Goal: Task Accomplishment & Management: Complete application form

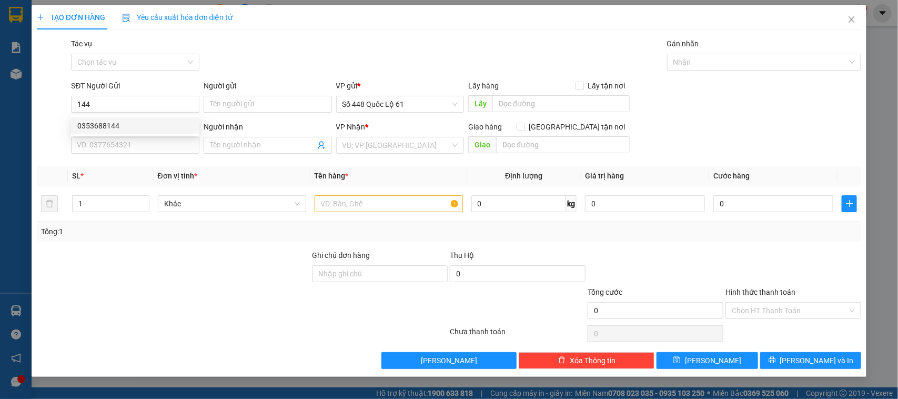
click at [147, 124] on div "0353688144" at bounding box center [135, 126] width 116 height 12
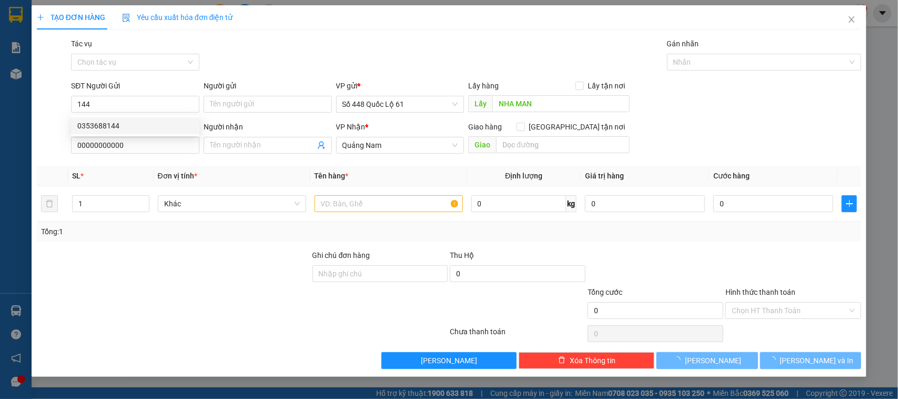
type input "0353688144"
type input "NHA MAN"
type input "00000000000"
type input "200.000"
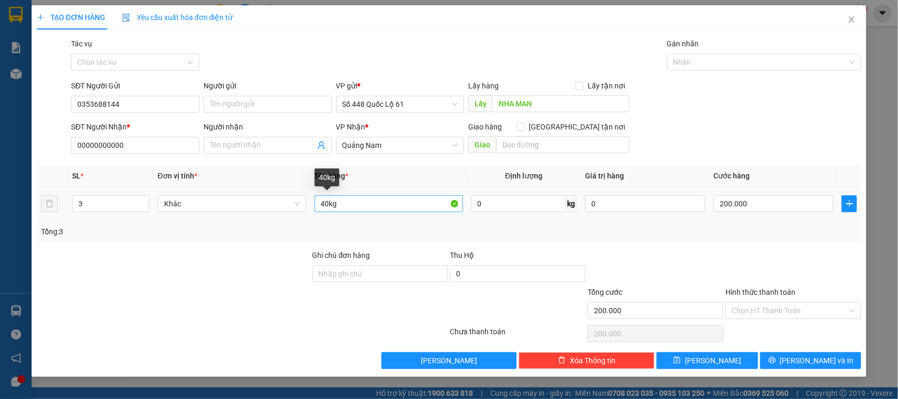
type input "0353688144"
click at [324, 204] on input "40kg" at bounding box center [389, 203] width 148 height 17
type input "80kg"
click at [753, 205] on input "200.000" at bounding box center [773, 203] width 120 height 17
type input "4"
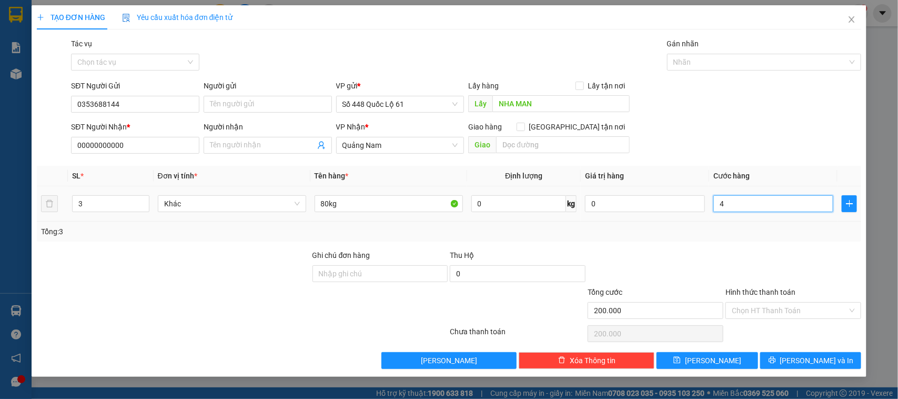
type input "4"
type input "40"
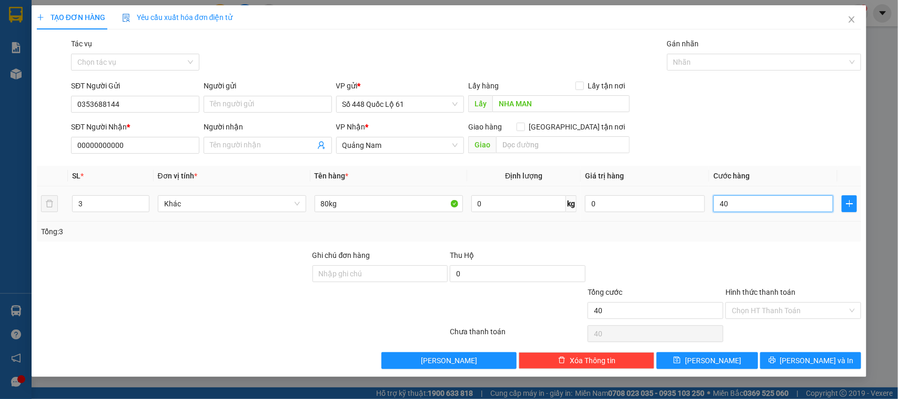
type input "400"
type input "400.000"
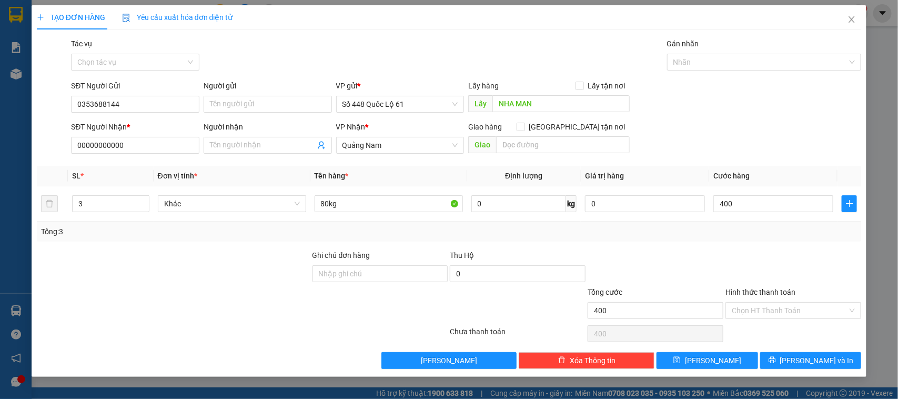
type input "400.000"
drag, startPoint x: 797, startPoint y: 264, endPoint x: 719, endPoint y: 360, distance: 124.2
click at [796, 264] on div at bounding box center [793, 267] width 138 height 37
click at [708, 361] on span "[PERSON_NAME]" at bounding box center [713, 361] width 56 height 12
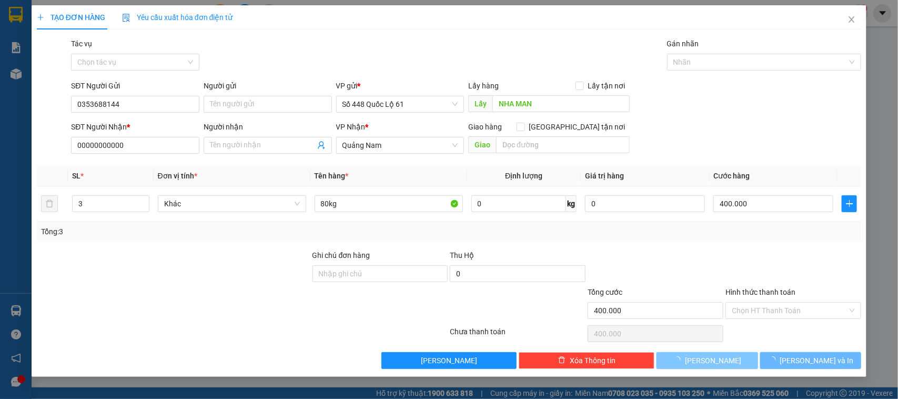
type input "0"
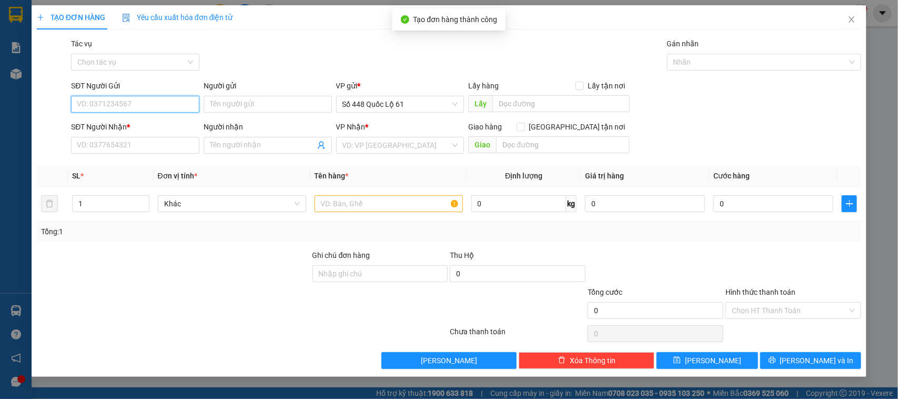
click at [138, 100] on input "SĐT Người Gửi" at bounding box center [135, 104] width 128 height 17
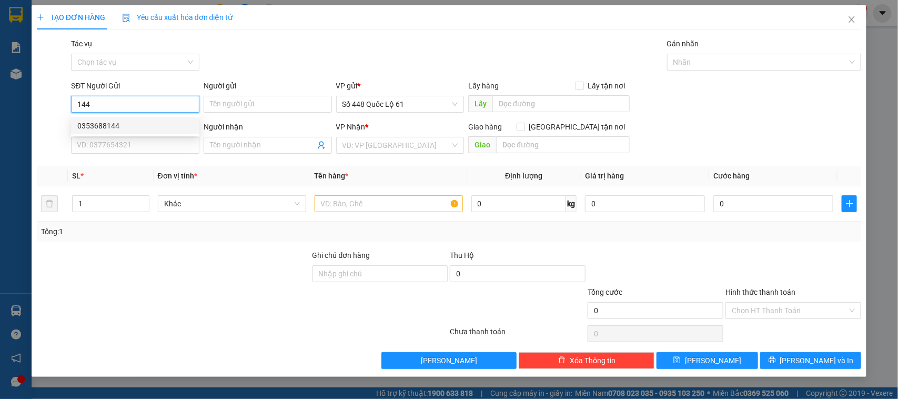
click at [122, 127] on div "0353688144" at bounding box center [135, 126] width 116 height 12
type input "0353688144"
type input "NHA MAN"
type input "00000000000"
type input "400.000"
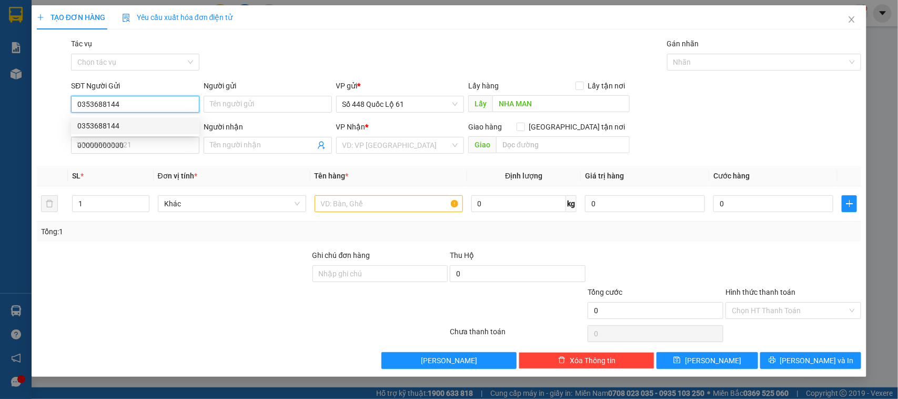
type input "400.000"
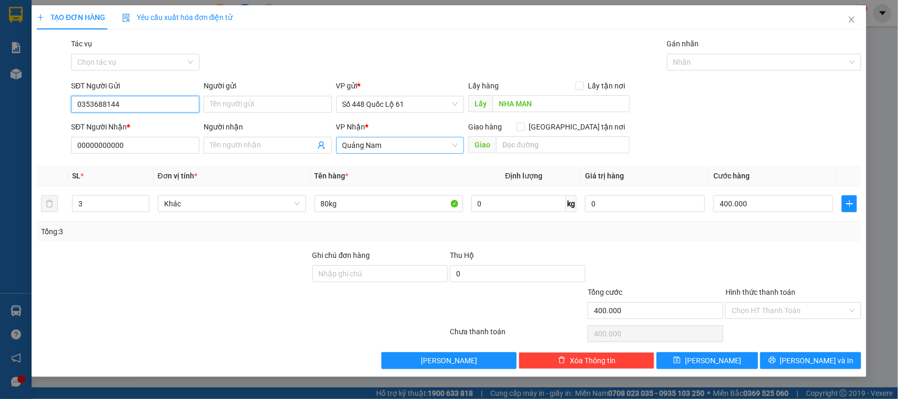
click at [363, 150] on span "Quảng Nam" at bounding box center [400, 145] width 116 height 16
type input "0353688144"
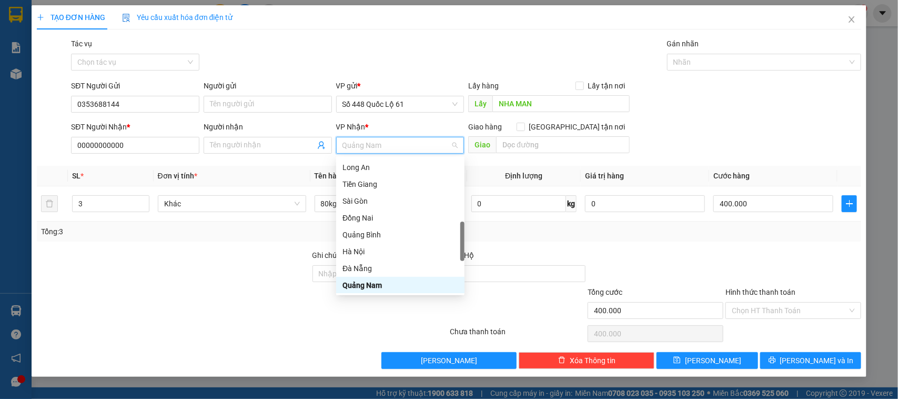
type input "G"
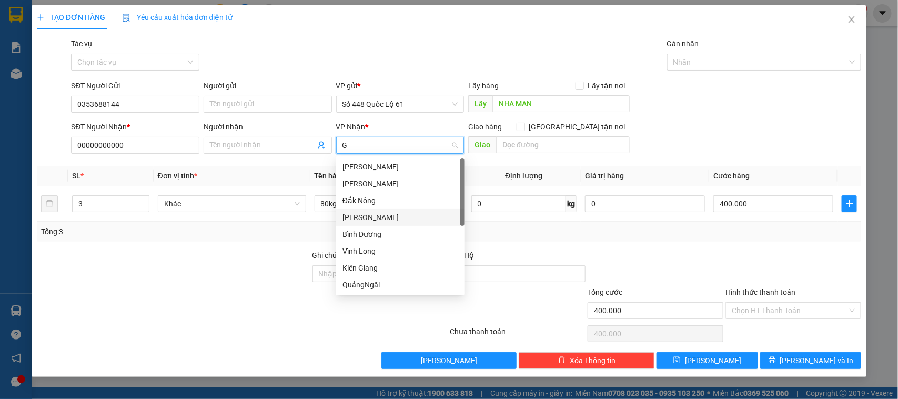
click at [369, 216] on div "[PERSON_NAME]" at bounding box center [400, 217] width 116 height 12
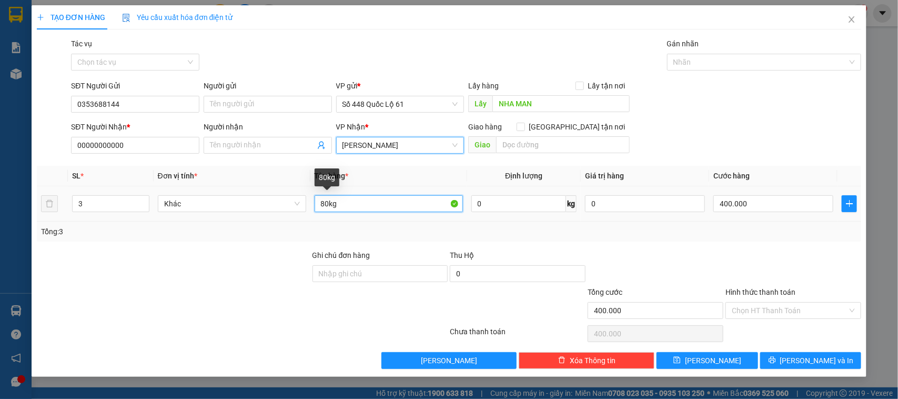
click at [322, 200] on input "80kg" at bounding box center [389, 203] width 148 height 17
click at [324, 204] on input "80kg" at bounding box center [389, 203] width 148 height 17
type input "40kg"
click at [732, 201] on input "400.000" at bounding box center [773, 203] width 120 height 17
type input "2"
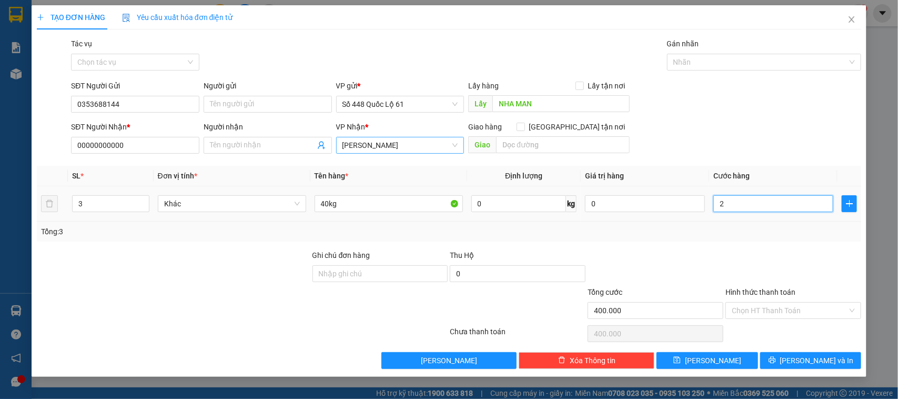
type input "2"
type input "20"
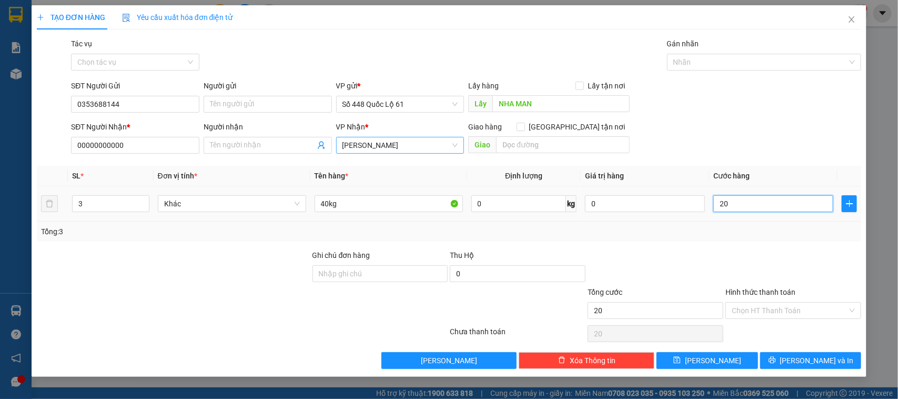
type input "200"
type input "200.000"
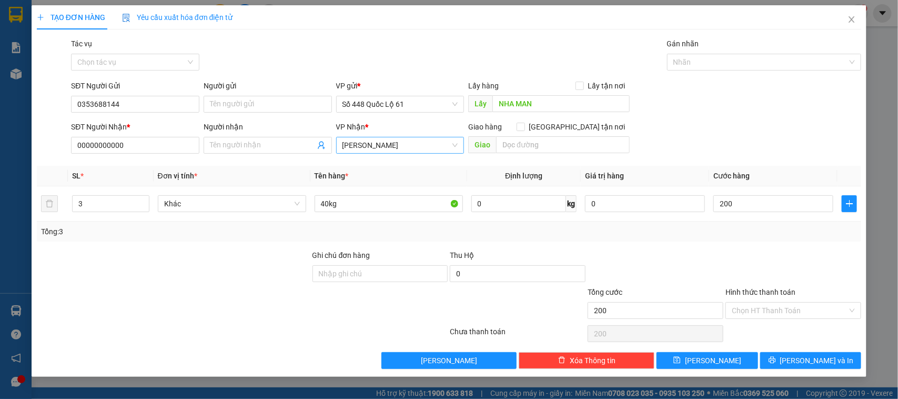
type input "200.000"
click at [674, 295] on div "Tổng cước" at bounding box center [656, 294] width 136 height 16
click at [712, 366] on span "[PERSON_NAME]" at bounding box center [713, 361] width 56 height 12
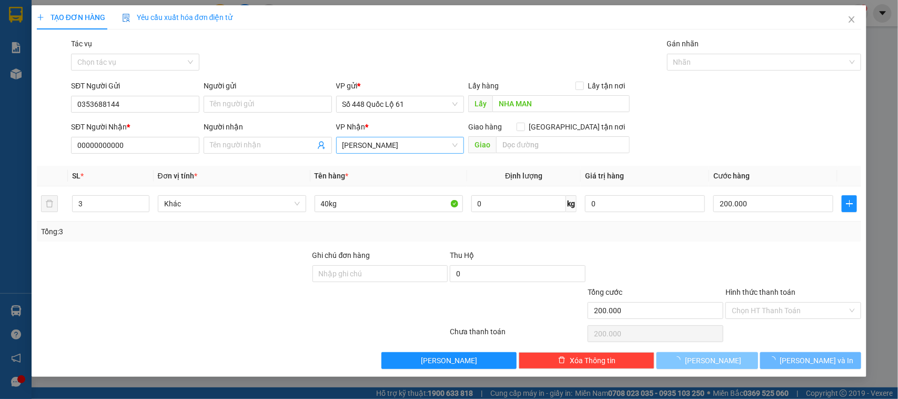
type input "0"
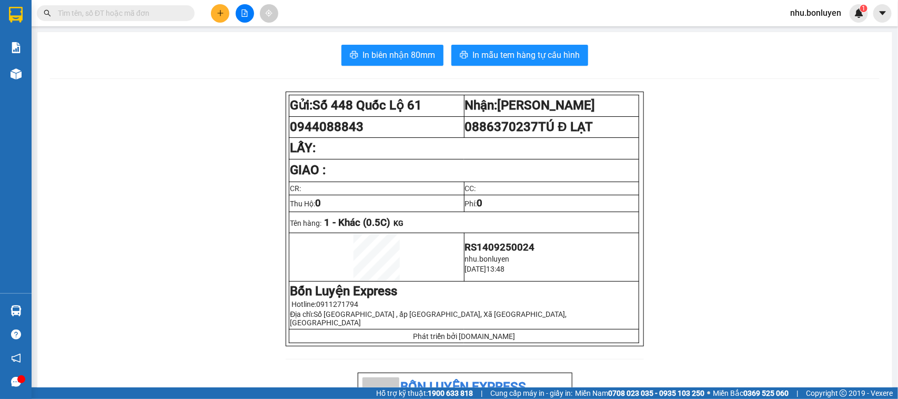
click at [227, 14] on button at bounding box center [220, 13] width 18 height 18
click at [230, 37] on div "Tạo đơn hàng" at bounding box center [256, 39] width 79 height 20
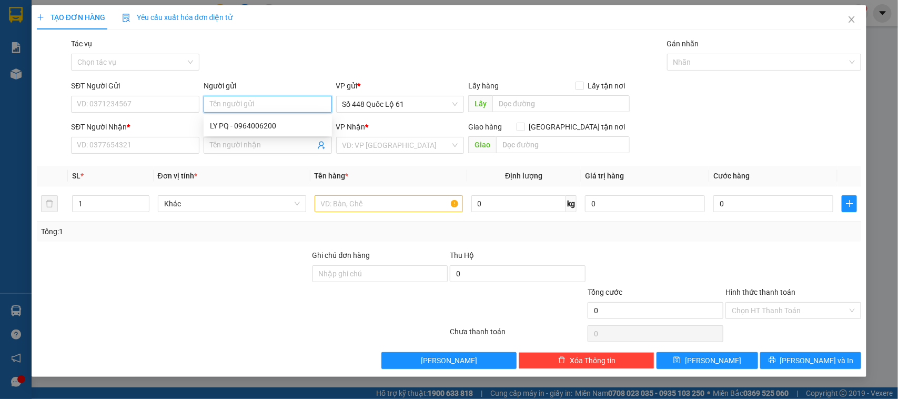
paste input "LY PQ"
type input "LY PQ"
click at [251, 134] on div "4152560 LY PQ - 0964006200" at bounding box center [268, 125] width 128 height 21
click at [221, 127] on div "Người nhận" at bounding box center [268, 127] width 128 height 12
click at [221, 139] on input "Người nhận" at bounding box center [262, 145] width 105 height 12
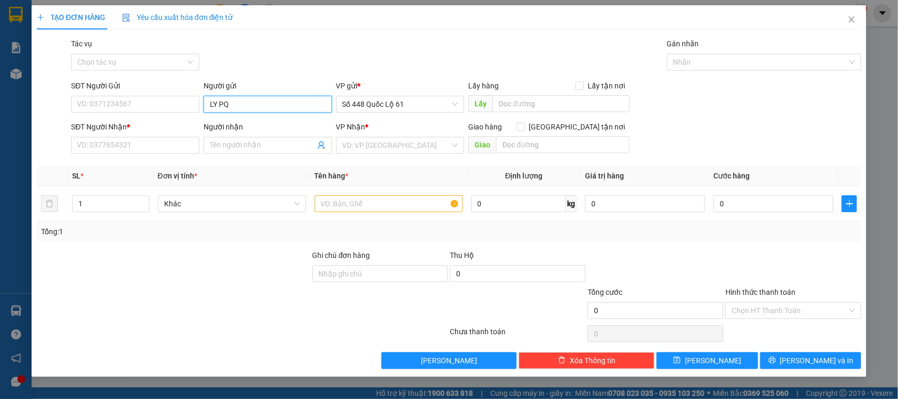
drag, startPoint x: 247, startPoint y: 105, endPoint x: 243, endPoint y: 115, distance: 10.6
click at [248, 105] on input "LY PQ" at bounding box center [268, 104] width 128 height 17
click at [240, 118] on form "SĐT Người Gửi VD: 0371234567 Người gửi LY PQ VP gửi * Số 448 Quốc Lộ 61 Lấy hàn…" at bounding box center [449, 119] width 825 height 78
drag, startPoint x: 240, startPoint y: 100, endPoint x: 242, endPoint y: 112, distance: 11.7
click at [240, 103] on input "LY PQ" at bounding box center [268, 104] width 128 height 17
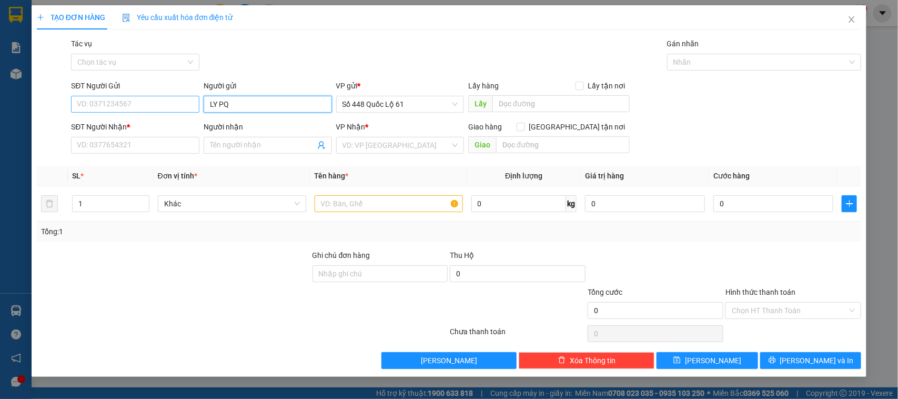
drag, startPoint x: 236, startPoint y: 106, endPoint x: 199, endPoint y: 105, distance: 36.8
click at [199, 105] on div "SĐT Người Gửi VD: 0371234567 Người gửi LY PQ LY PQ VP gửi * Số 448 Quốc Lộ 61 L…" at bounding box center [466, 98] width 794 height 37
paste input "LY PQ"
type input "LY PQ"
click at [230, 120] on form "SĐT Người Gửi VD: 0371234567 Người gửi LY PQ VP gửi * Số 448 Quốc Lộ 61 Lấy hàn…" at bounding box center [449, 119] width 825 height 78
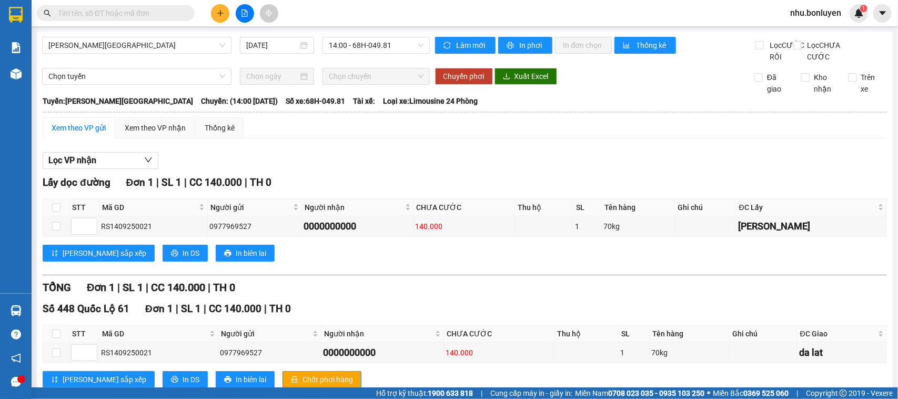
click at [108, 8] on input "text" at bounding box center [120, 13] width 124 height 12
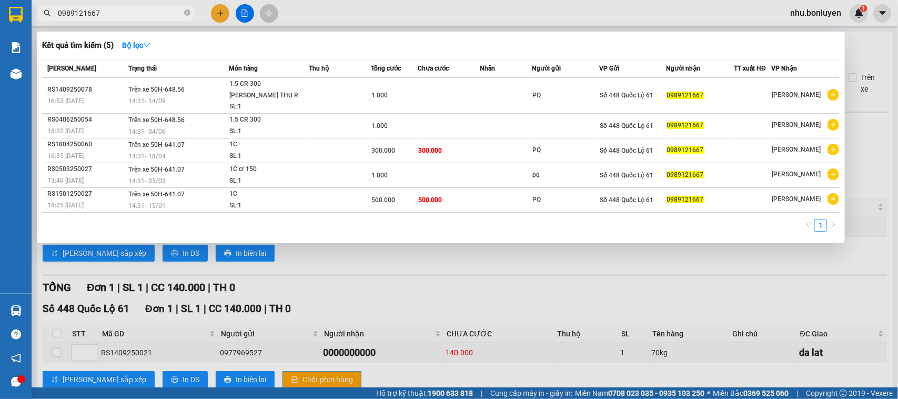
type input "0989121667"
click at [187, 15] on icon "close-circle" at bounding box center [187, 12] width 6 height 6
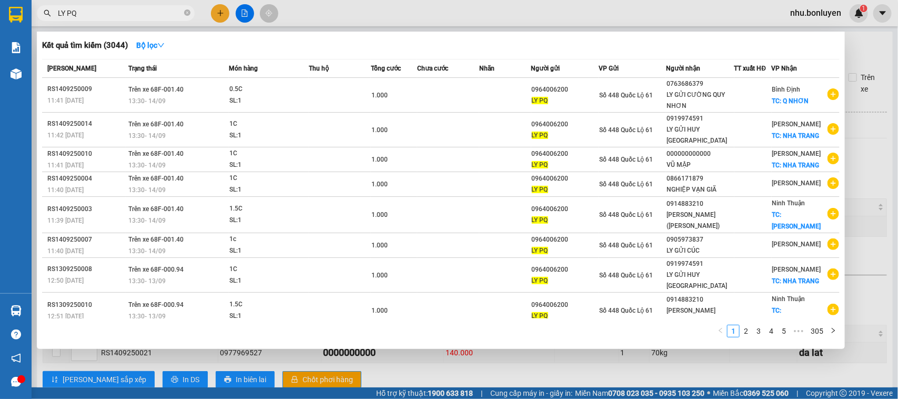
click at [44, 16] on div "LY PQ" at bounding box center [102, 13] width 205 height 16
type input "LY PQ"
click at [188, 9] on icon "close-circle" at bounding box center [187, 12] width 6 height 6
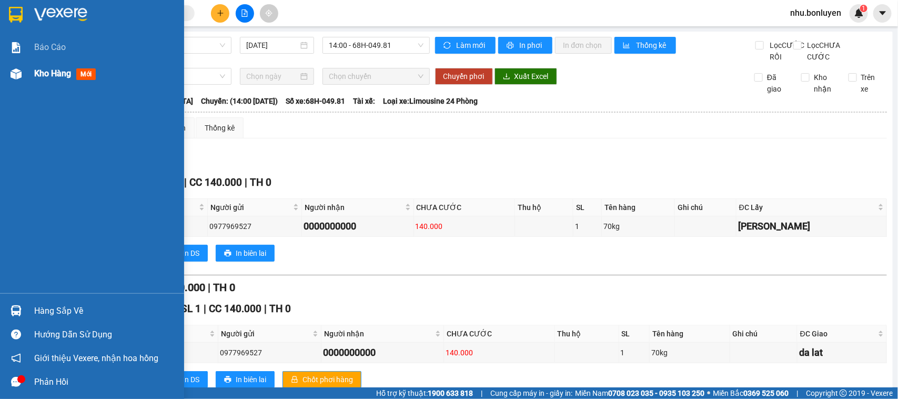
click at [24, 69] on div at bounding box center [16, 74] width 18 height 18
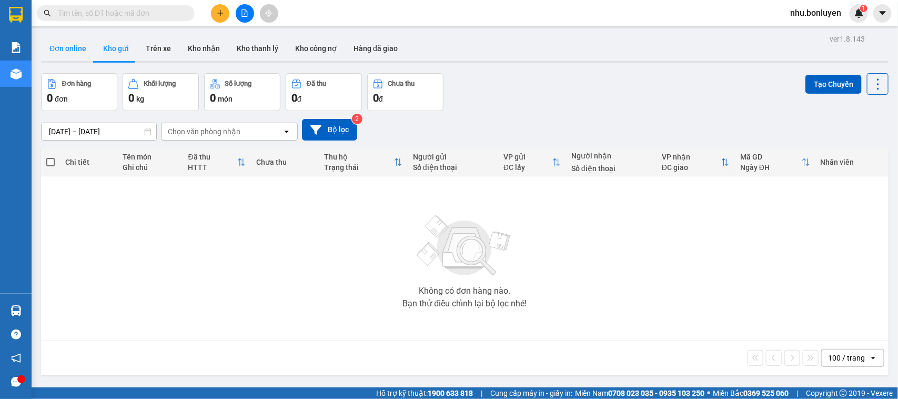
click at [66, 45] on button "Đơn online" at bounding box center [68, 48] width 54 height 25
type input "12/09/2025 – 15/09/2025"
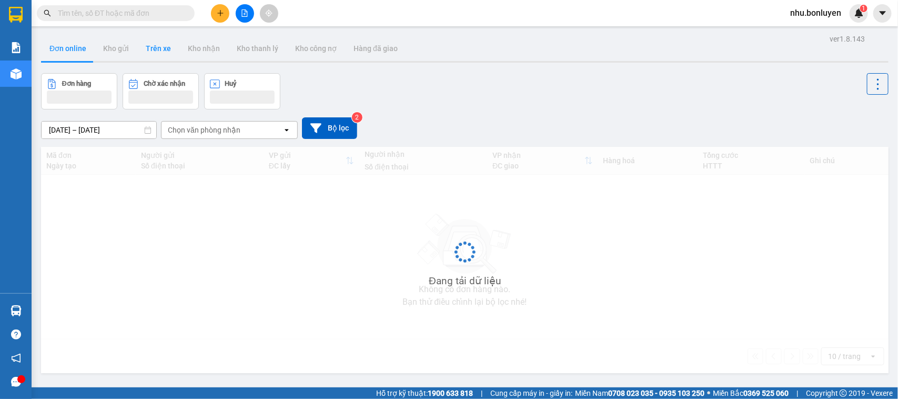
click at [138, 50] on button "Trên xe" at bounding box center [158, 48] width 42 height 25
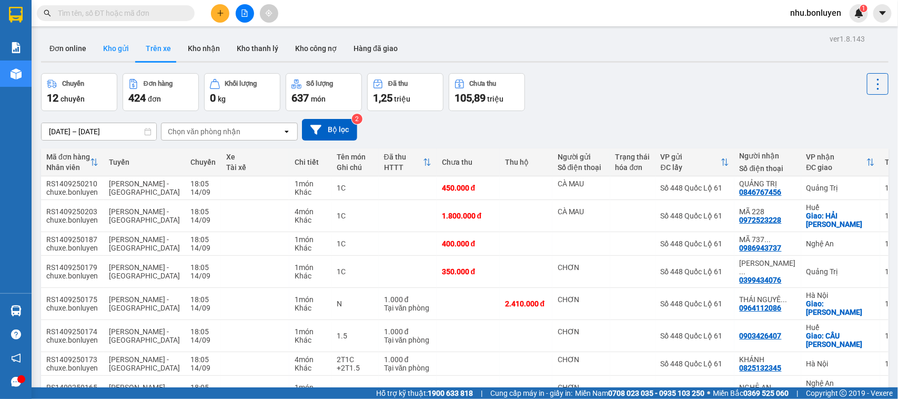
click at [124, 47] on button "Kho gửi" at bounding box center [116, 48] width 43 height 25
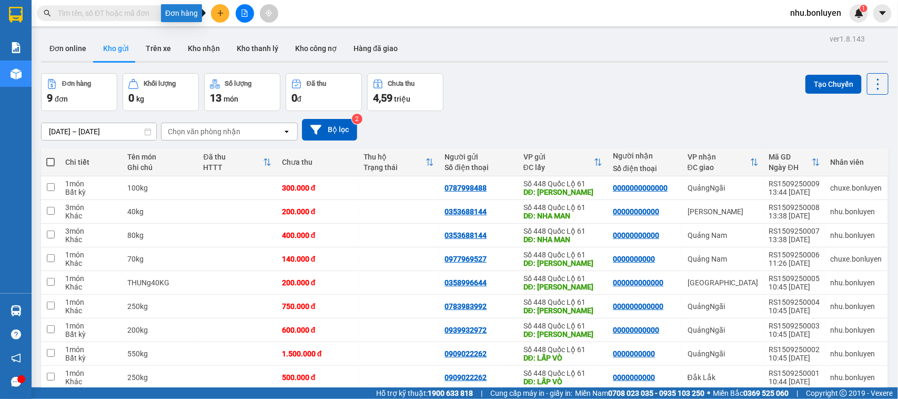
click at [225, 15] on button at bounding box center [220, 13] width 18 height 18
click at [242, 55] on div "Tạo đơn gửi tiền" at bounding box center [256, 65] width 79 height 20
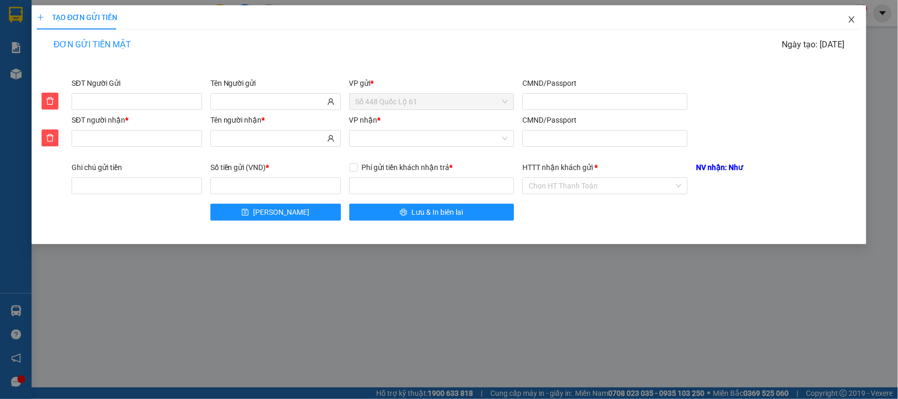
click at [846, 17] on span "Close" at bounding box center [851, 19] width 29 height 29
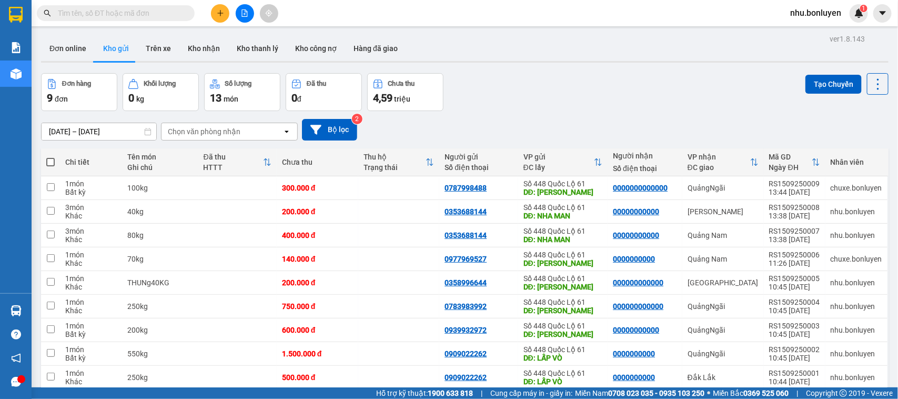
drag, startPoint x: 219, startPoint y: 12, endPoint x: 236, endPoint y: 54, distance: 44.6
click at [220, 12] on icon "plus" at bounding box center [220, 12] width 7 height 7
click at [238, 29] on div "Tạo đơn hàng" at bounding box center [256, 39] width 79 height 20
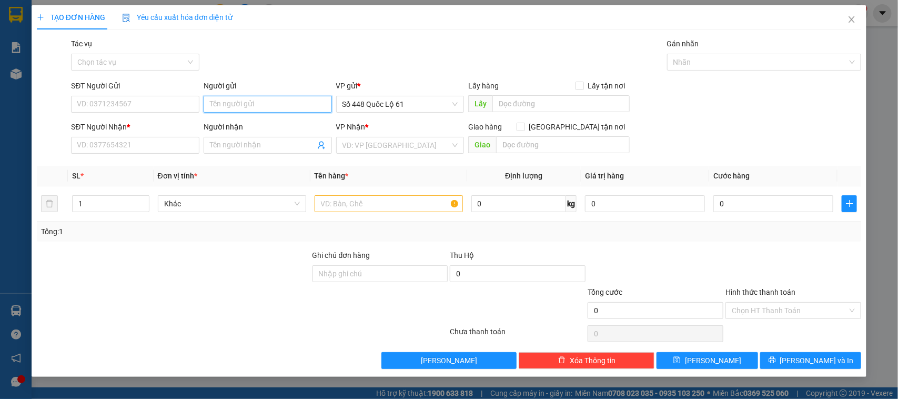
click at [271, 109] on input "Người gửi" at bounding box center [268, 104] width 128 height 17
paste input "LY PQ"
click at [245, 106] on input "LY PQ" at bounding box center [268, 104] width 128 height 17
type input "LY PQ"
click at [141, 114] on div "SĐT Người Gửi VD: 0371234567" at bounding box center [135, 98] width 128 height 37
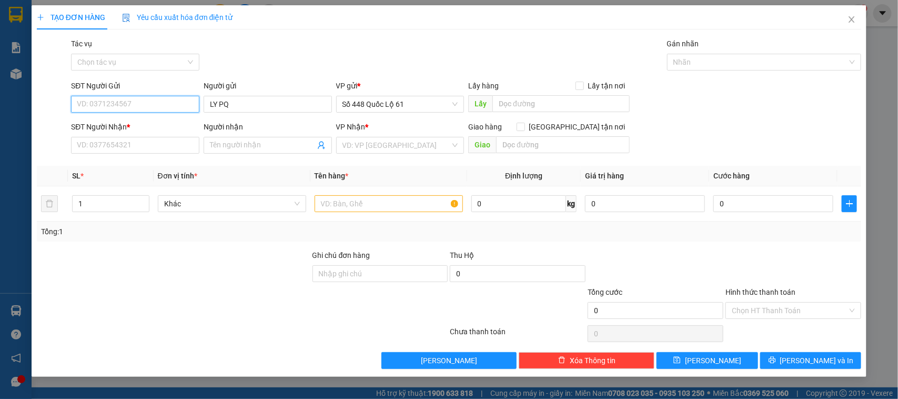
click at [142, 104] on input "SĐT Người Gửi" at bounding box center [135, 104] width 128 height 17
drag, startPoint x: 142, startPoint y: 123, endPoint x: 208, endPoint y: 125, distance: 66.3
click at [142, 122] on div "0964006200 - LY PQ" at bounding box center [135, 126] width 116 height 12
type input "0964006200"
type input "LY PQ"
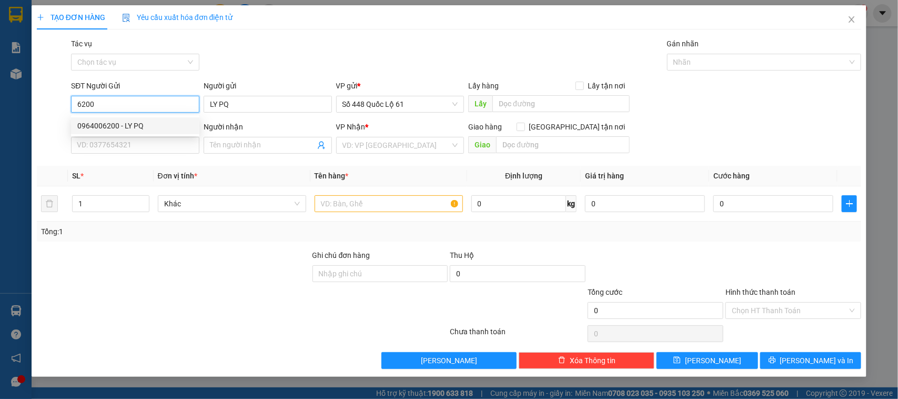
type input "0919974591"
type input "LY GỬI HUY NHA TRANG"
checkbox input "true"
type input "NHA TRANG"
type input "1.000"
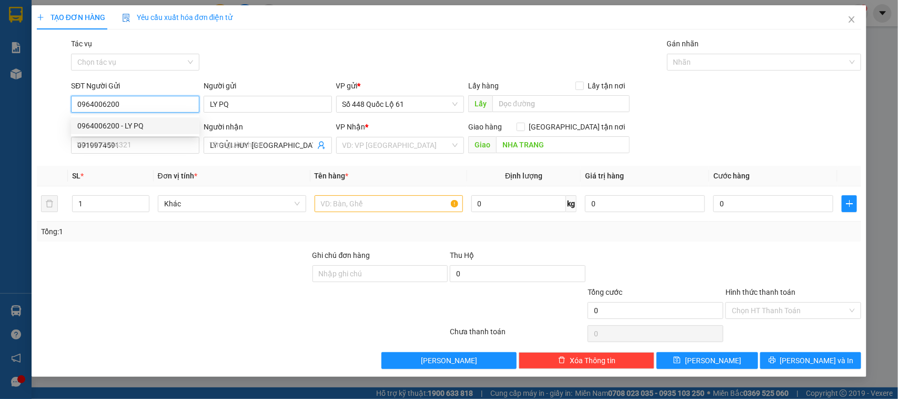
type input "1.000"
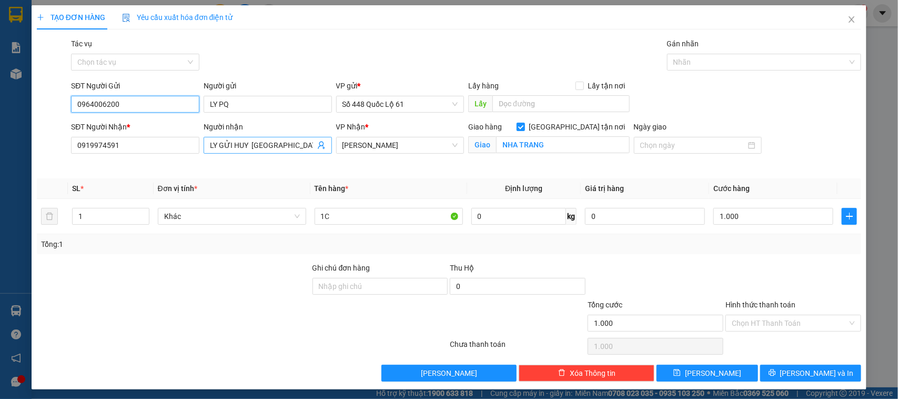
type input "0964006200"
drag, startPoint x: 270, startPoint y: 145, endPoint x: 190, endPoint y: 137, distance: 80.4
click at [190, 137] on div "SĐT Người Nhận * 0919974591 Người nhận LY GỬI HUY NHA TRANG LY GỬI HUY NHA TRAN…" at bounding box center [466, 145] width 794 height 49
type input "DUNG"
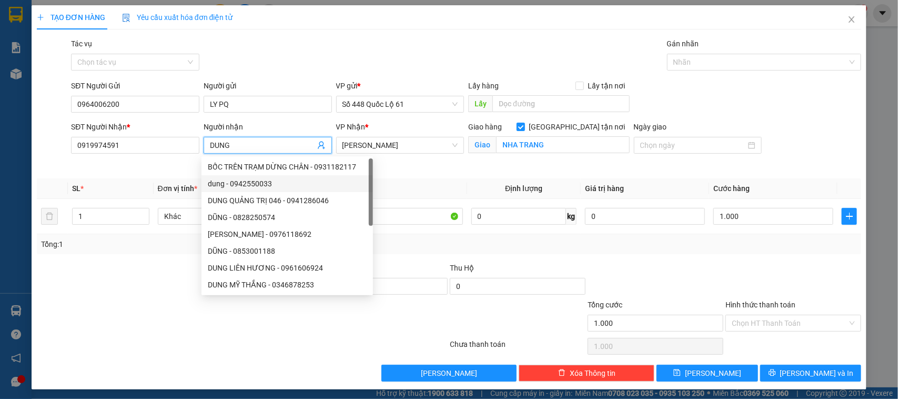
drag, startPoint x: 246, startPoint y: 182, endPoint x: 174, endPoint y: 168, distance: 73.4
click at [245, 181] on div "dung - 0942550033" at bounding box center [287, 184] width 159 height 12
type input "0942550033"
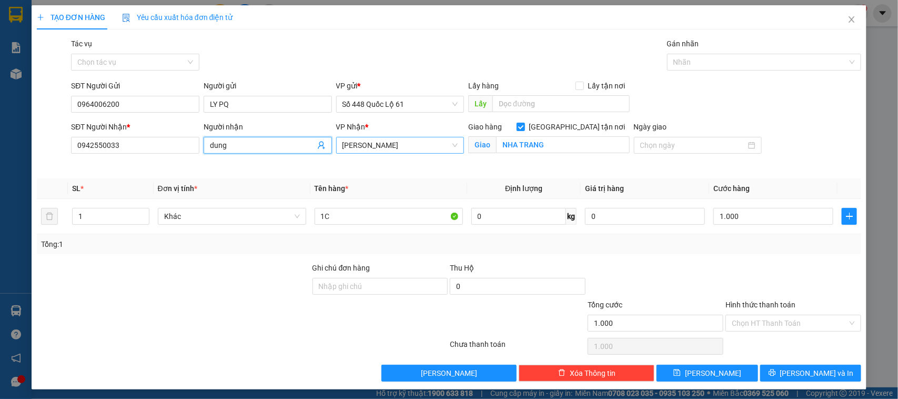
click at [437, 139] on span "[PERSON_NAME]" at bounding box center [400, 145] width 116 height 16
type input "dung"
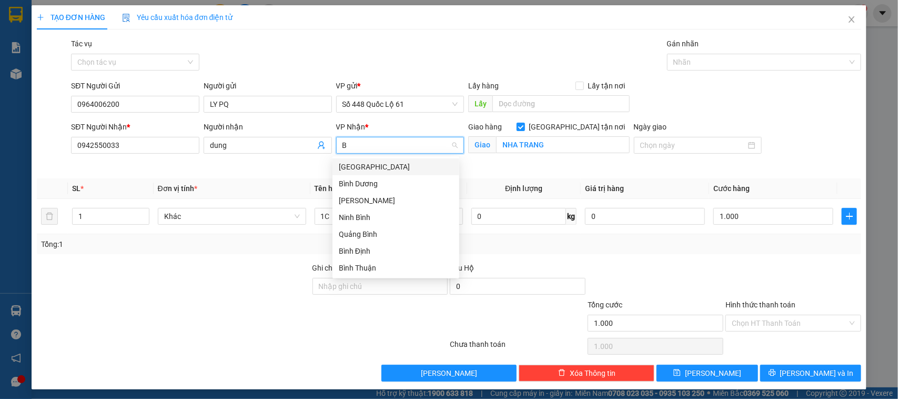
type input "B"
drag, startPoint x: 362, startPoint y: 167, endPoint x: 435, endPoint y: 162, distance: 72.7
click at [362, 166] on div "Bình Phước" at bounding box center [396, 167] width 114 height 12
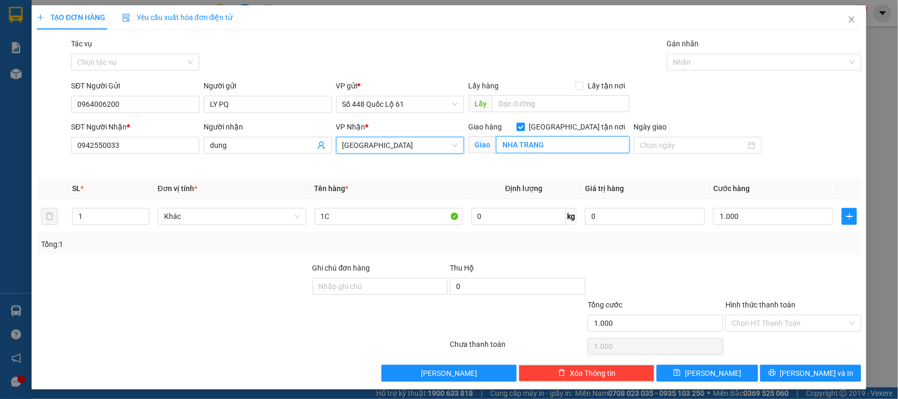
click at [532, 148] on input "NHA TRANG" at bounding box center [563, 144] width 134 height 17
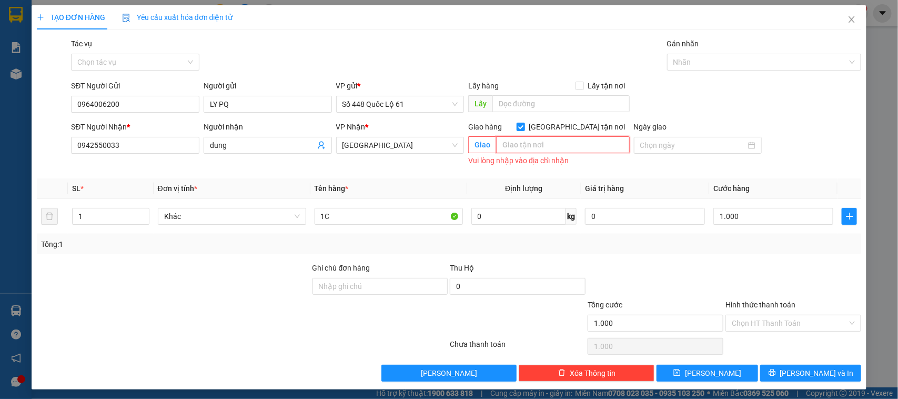
type input "D"
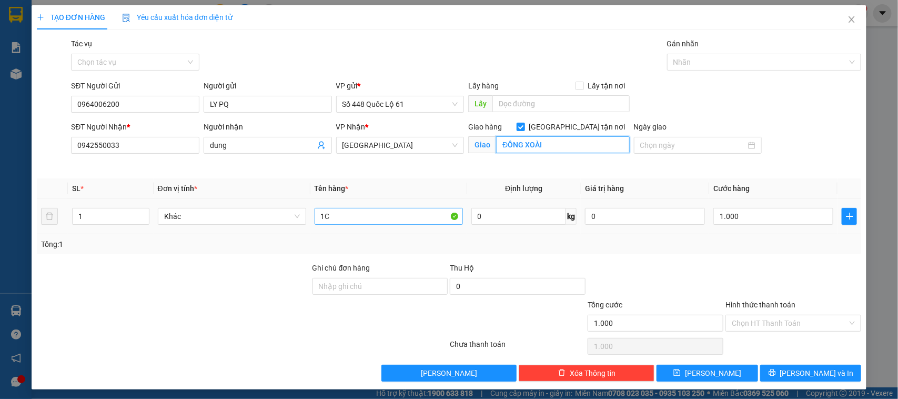
type input "ĐỒNG XOÀI"
click at [319, 216] on input "1C" at bounding box center [389, 216] width 148 height 17
click at [750, 331] on div "Chọn HT Thanh Toán" at bounding box center [793, 323] width 136 height 17
type input "1.5C"
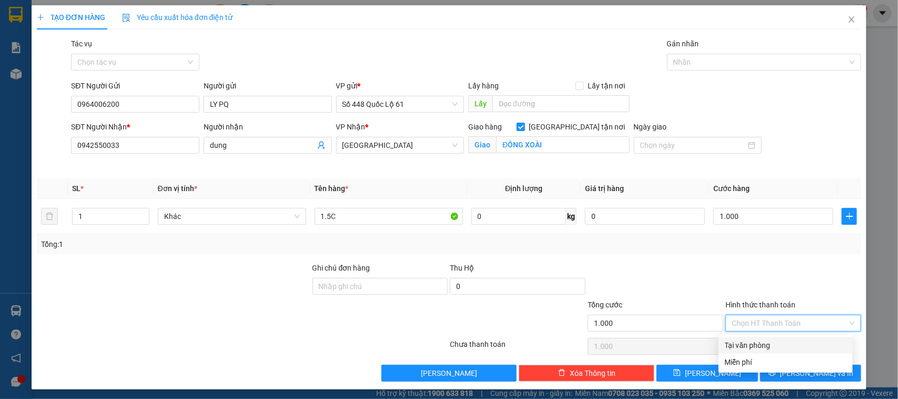
click at [735, 342] on div "Tại văn phòng" at bounding box center [786, 345] width 122 height 12
type input "0"
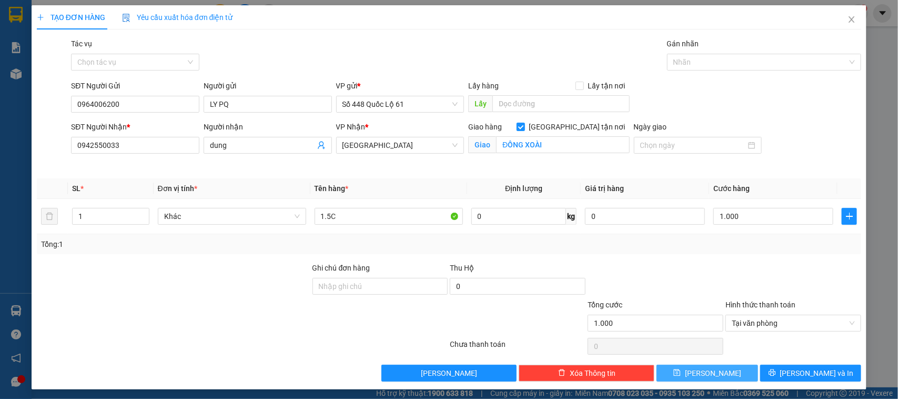
drag, startPoint x: 711, startPoint y: 371, endPoint x: 706, endPoint y: 376, distance: 6.7
click at [711, 371] on span "[PERSON_NAME]" at bounding box center [713, 373] width 56 height 12
checkbox input "false"
type input "0"
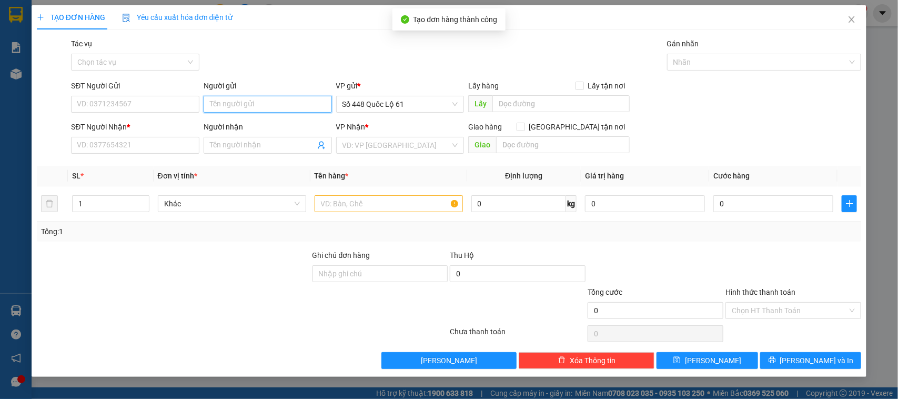
click at [247, 96] on input "Người gửi" at bounding box center [268, 104] width 128 height 17
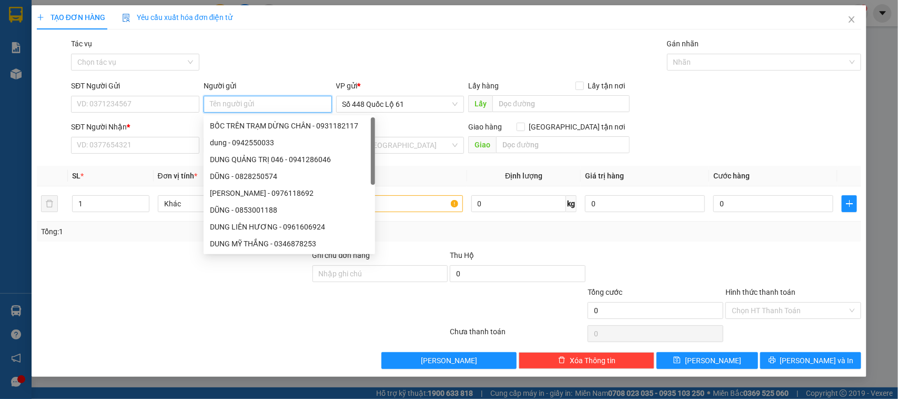
paste input "LY PQ"
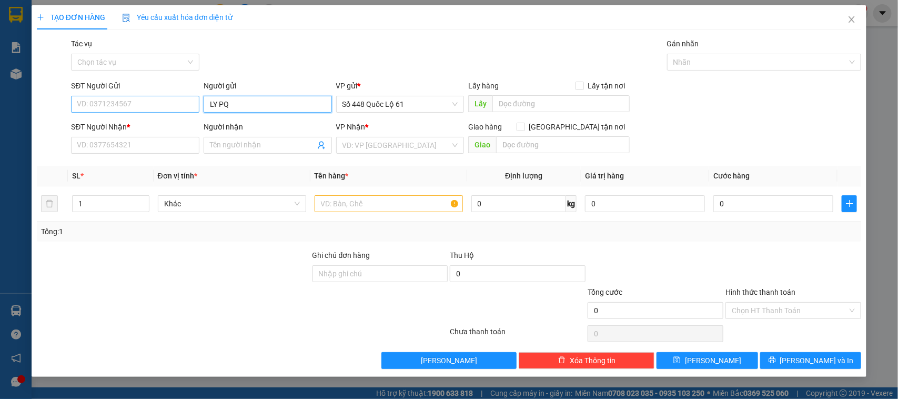
type input "LY PQ"
click at [171, 109] on input "SĐT Người Gửi" at bounding box center [135, 104] width 128 height 17
click at [157, 124] on div "0964006200 - LY PQ" at bounding box center [135, 126] width 116 height 12
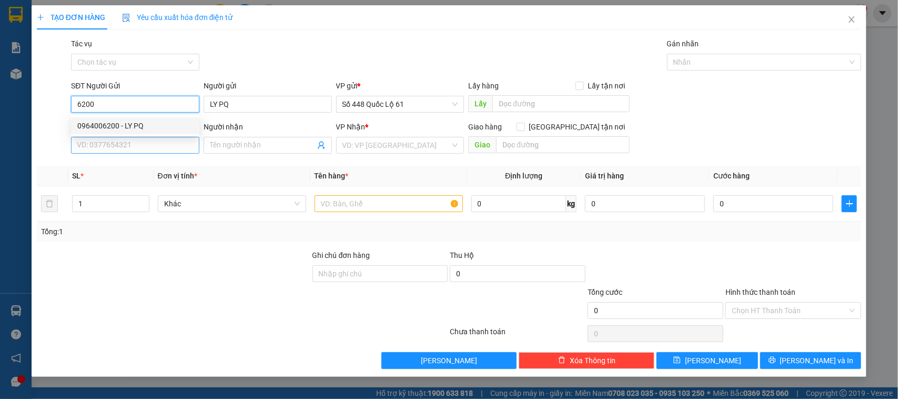
type input "0964006200"
type input "LY PQ"
type input "0942550033"
type input "dung"
checkbox input "true"
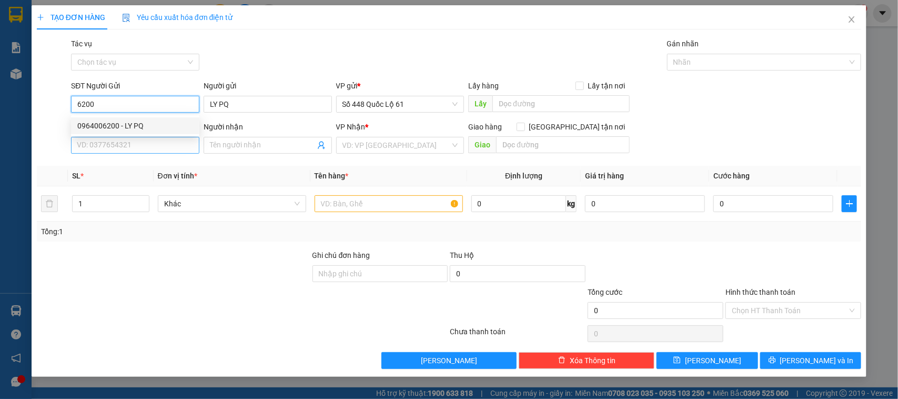
type input "ĐỒNG XOÀI"
type input "1.000"
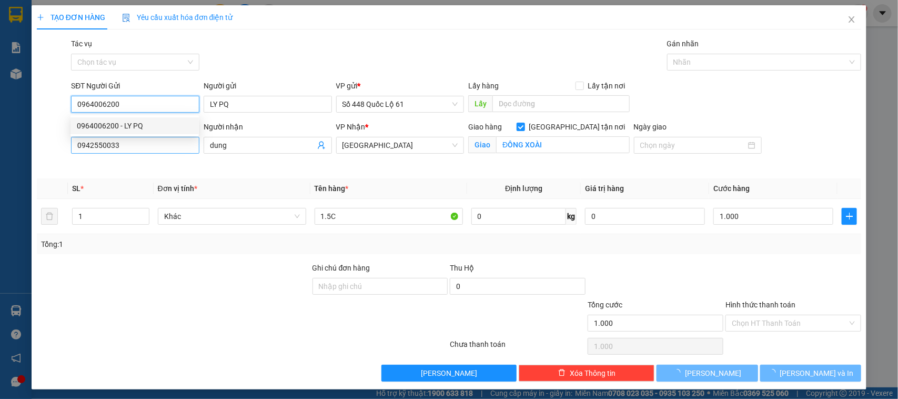
type input "0964006200"
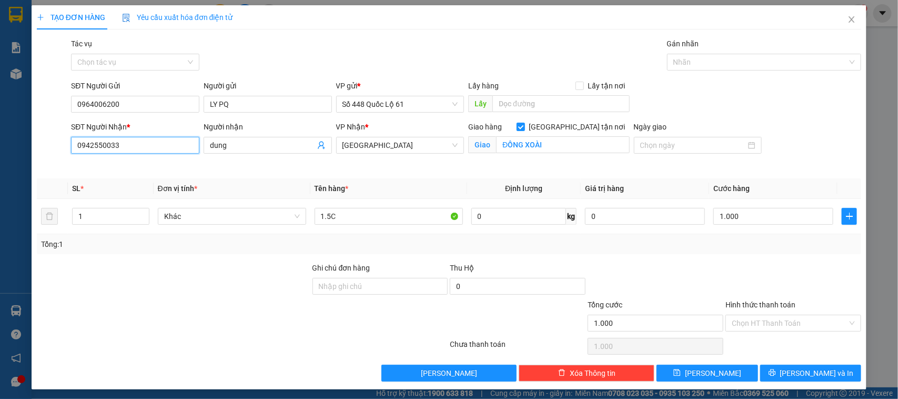
drag, startPoint x: 136, startPoint y: 146, endPoint x: 23, endPoint y: 140, distance: 113.2
click at [23, 140] on div "TẠO ĐƠN HÀNG Yêu cầu xuất hóa đơn điện tử Transit Pickup Surcharge Ids Transit …" at bounding box center [449, 199] width 898 height 399
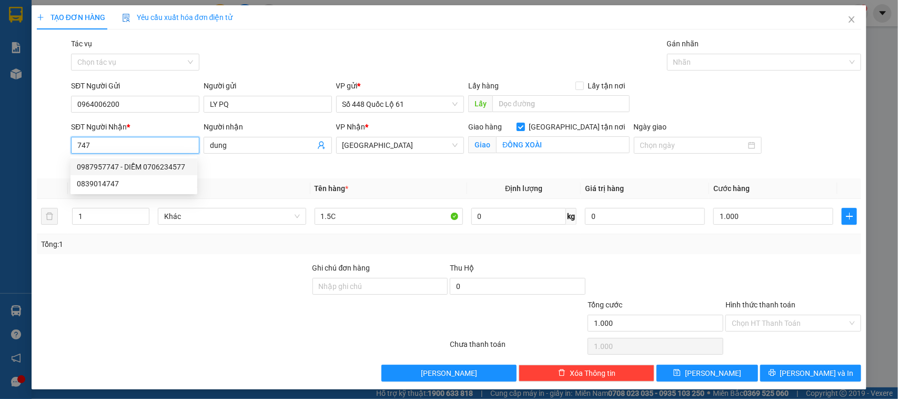
click at [123, 161] on div "0987957747 - DIỄM 0706234577" at bounding box center [134, 167] width 114 height 12
type input "0987957747"
type input "DIỄM 0706234577"
type input "bo cho diem hang ba thuy ko bo vu map"
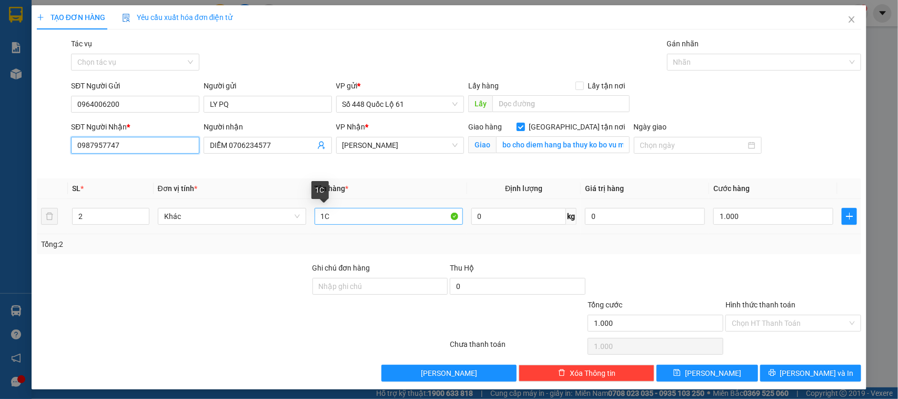
type input "0987957747"
click at [321, 221] on input "1C" at bounding box center [389, 216] width 148 height 17
type input "1.5C"
type input "1"
click at [137, 218] on span "Decrease Value" at bounding box center [143, 219] width 12 height 9
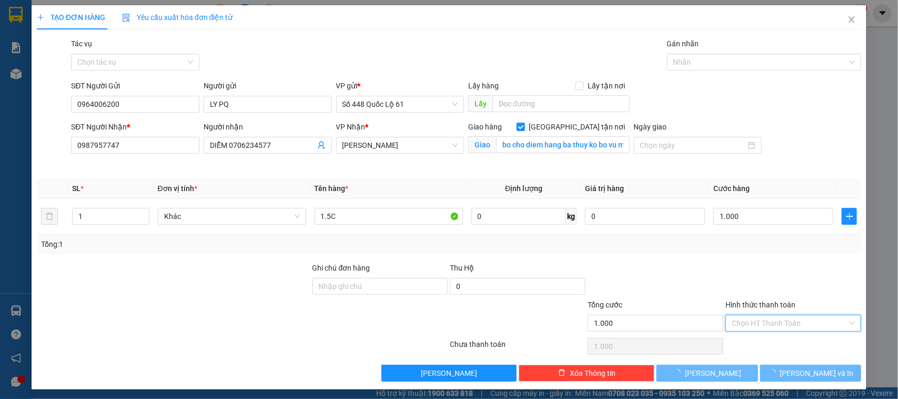
drag, startPoint x: 789, startPoint y: 324, endPoint x: 752, endPoint y: 345, distance: 42.7
click at [785, 326] on input "Hình thức thanh toán" at bounding box center [790, 323] width 116 height 16
type input "0"
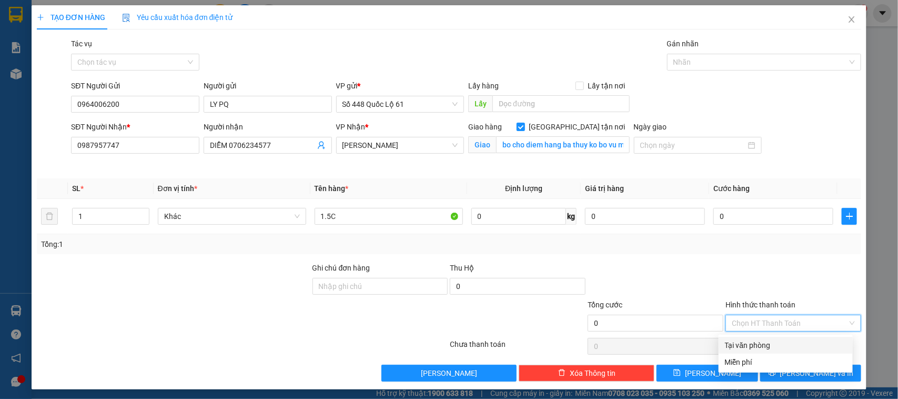
click at [752, 345] on div "Tại văn phòng" at bounding box center [786, 345] width 122 height 12
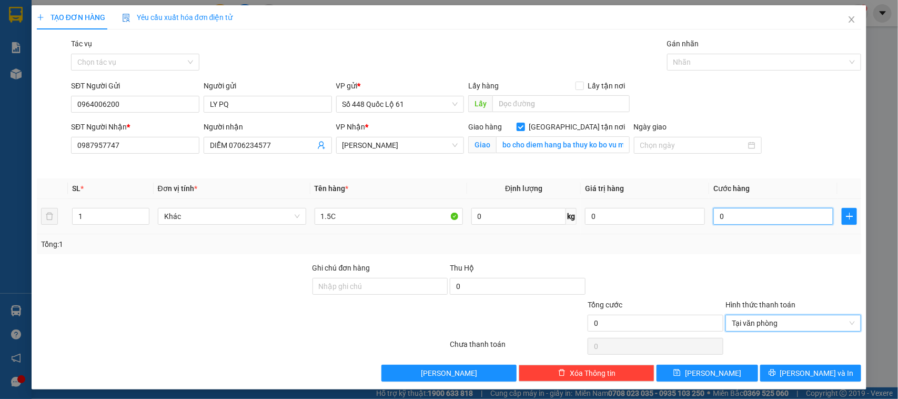
click at [748, 218] on input "0" at bounding box center [773, 216] width 120 height 17
type input "1"
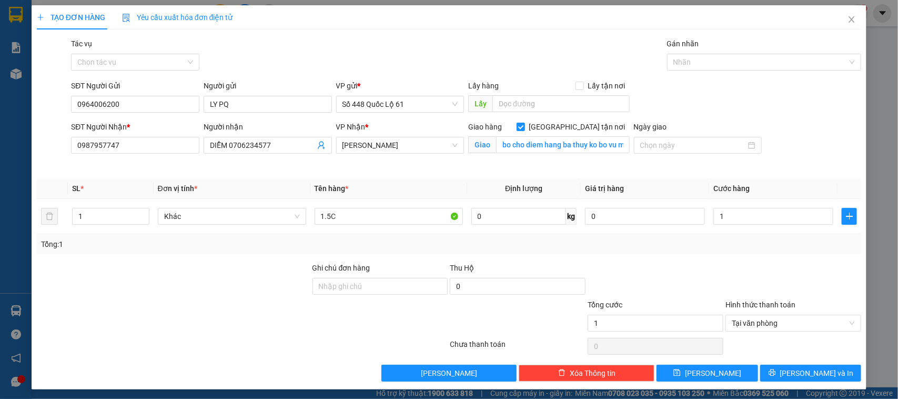
type input "1.000"
click at [724, 266] on div at bounding box center [793, 280] width 138 height 37
click at [674, 367] on button "[PERSON_NAME]" at bounding box center [707, 373] width 101 height 17
checkbox input "false"
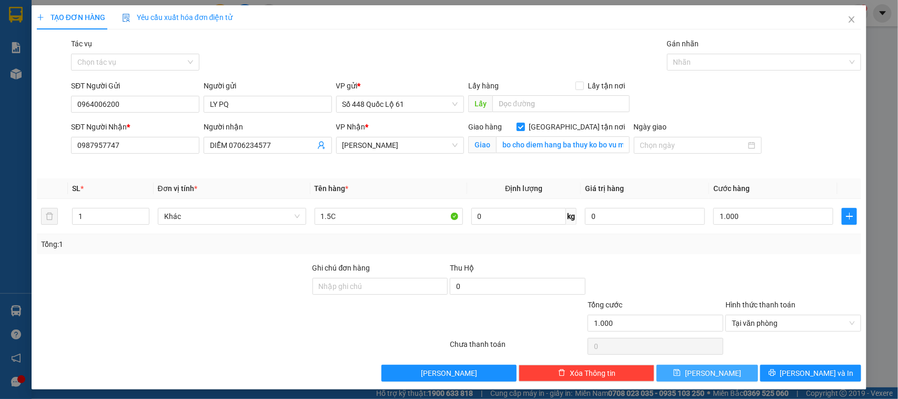
type input "0"
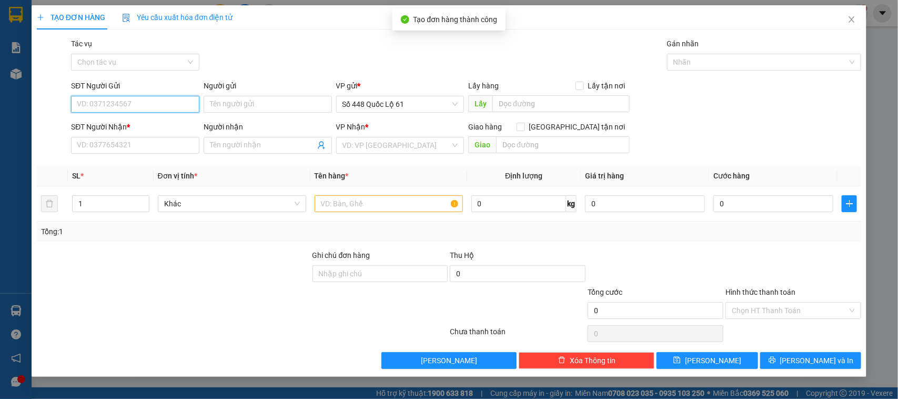
drag, startPoint x: 176, startPoint y: 112, endPoint x: 171, endPoint y: 103, distance: 9.9
click at [175, 110] on input "SĐT Người Gửi" at bounding box center [135, 104] width 128 height 17
type input "3"
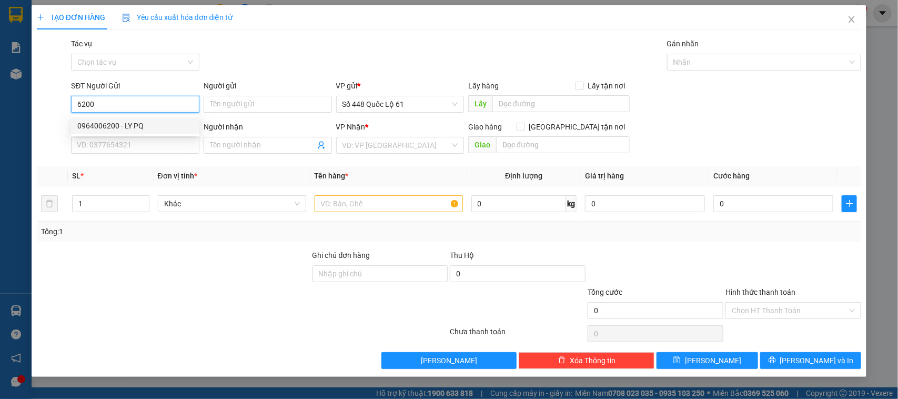
click at [112, 124] on div "0964006200 - LY PQ" at bounding box center [135, 126] width 116 height 12
type input "0964006200"
type input "LY PQ"
type input "0987957747"
type input "DIỄM 0706234577"
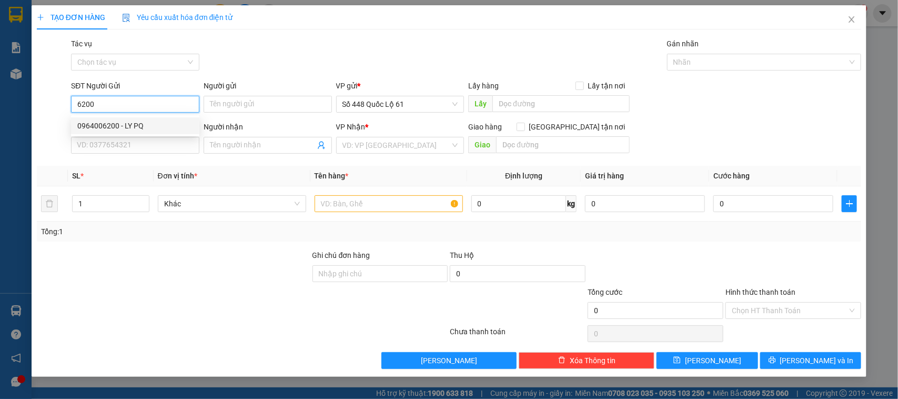
checkbox input "true"
type input "bo cho diem hang ba thuy ko bo vu map"
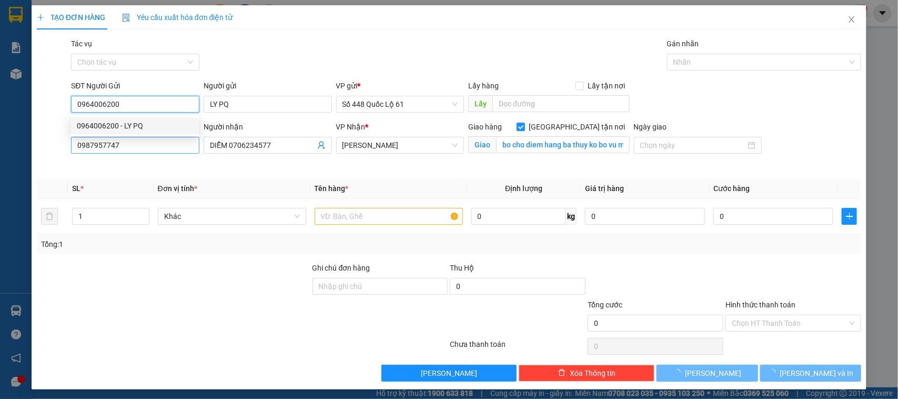
type input "1.000"
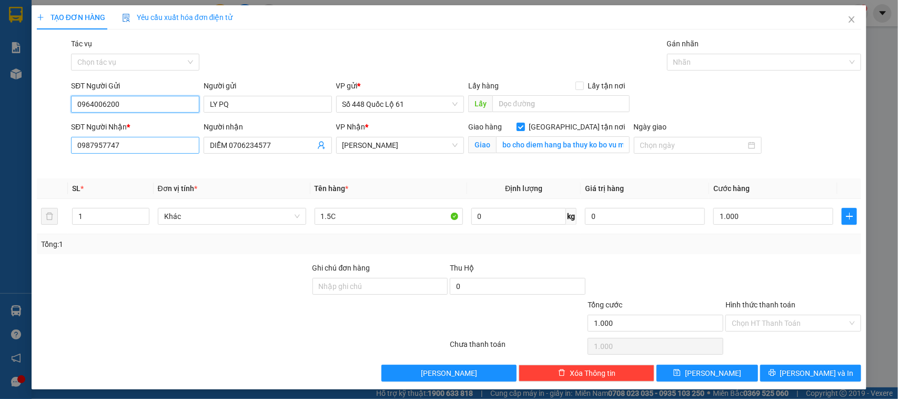
type input "0964006200"
click at [114, 143] on input "0987957747" at bounding box center [135, 145] width 128 height 17
type input "7"
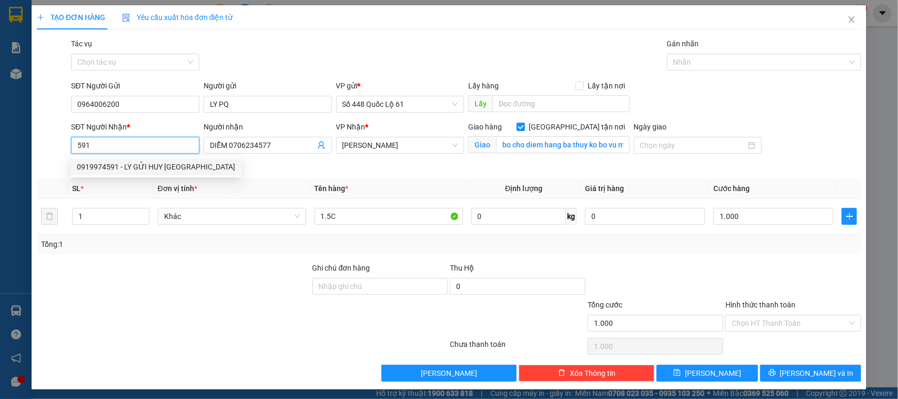
click at [120, 171] on div "0919974591 - LY GỬI HUY NHA TRANG" at bounding box center [156, 167] width 158 height 12
type input "0919974591"
type input "LY GỬI HUY NHA TRANG"
type input "NHA TRANG"
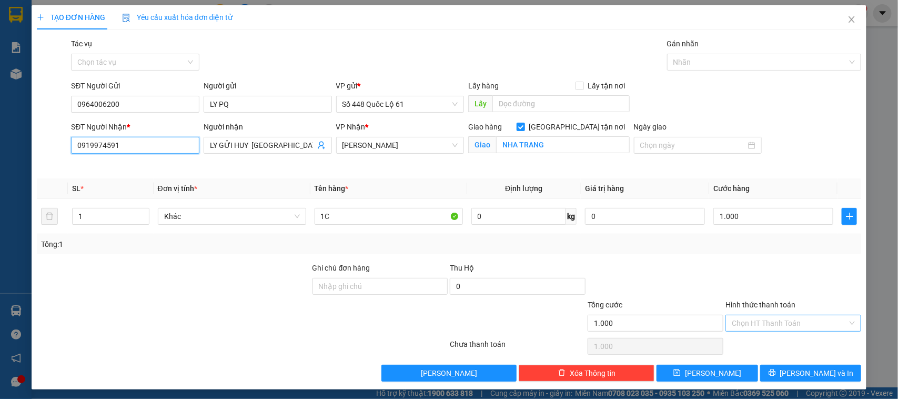
type input "0919974591"
drag, startPoint x: 793, startPoint y: 321, endPoint x: 790, endPoint y: 329, distance: 9.2
click at [792, 325] on input "Hình thức thanh toán" at bounding box center [790, 323] width 116 height 16
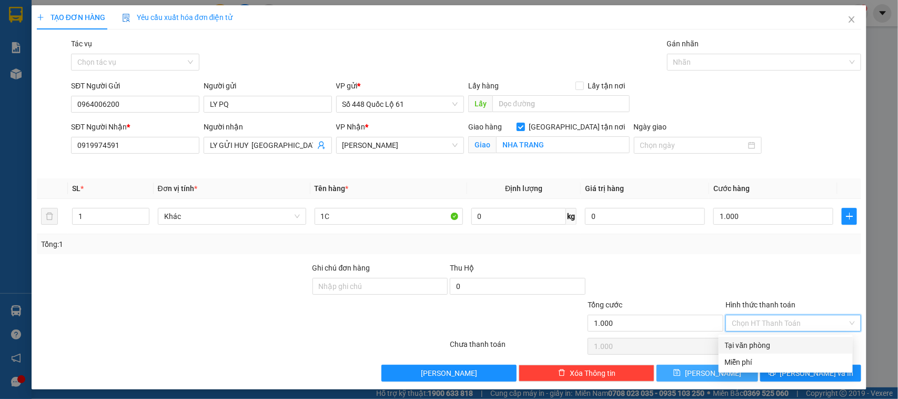
drag, startPoint x: 744, startPoint y: 342, endPoint x: 712, endPoint y: 379, distance: 49.2
click at [743, 343] on div "Tại văn phòng" at bounding box center [786, 345] width 122 height 12
type input "0"
drag, startPoint x: 710, startPoint y: 380, endPoint x: 709, endPoint y: 373, distance: 7.0
click at [711, 380] on button "[PERSON_NAME]" at bounding box center [707, 373] width 101 height 17
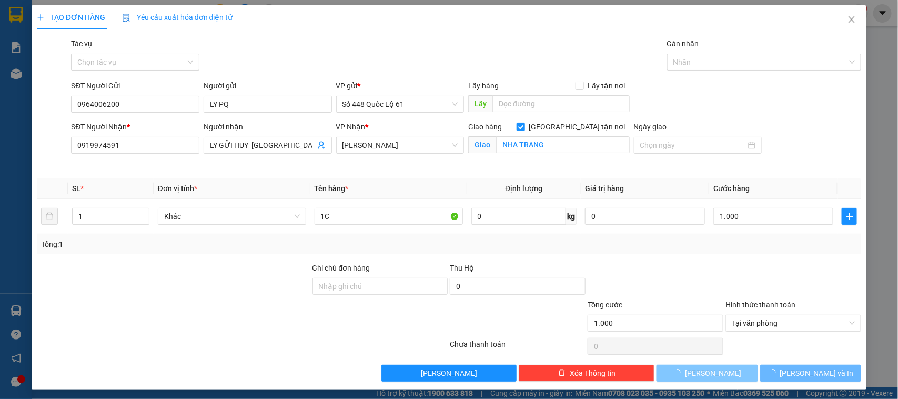
click at [708, 368] on button "[PERSON_NAME]" at bounding box center [707, 373] width 101 height 17
checkbox input "false"
type input "0"
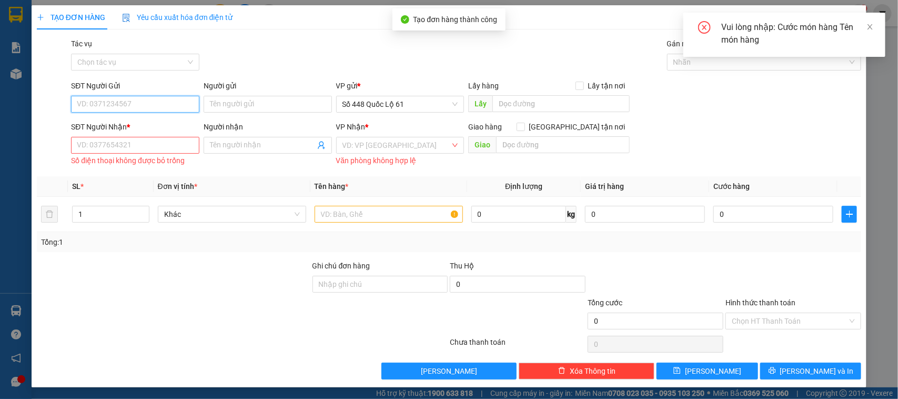
click at [150, 110] on input "SĐT Người Gửi" at bounding box center [135, 104] width 128 height 17
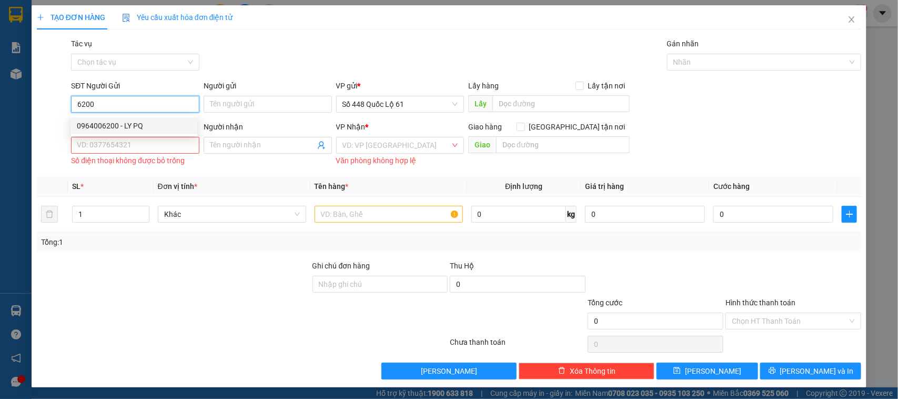
click at [132, 129] on div "0964006200 - LY PQ" at bounding box center [134, 126] width 114 height 12
type input "0964006200"
type input "LY PQ"
type input "0919974591"
type input "LY GỬI HUY NHA TRANG"
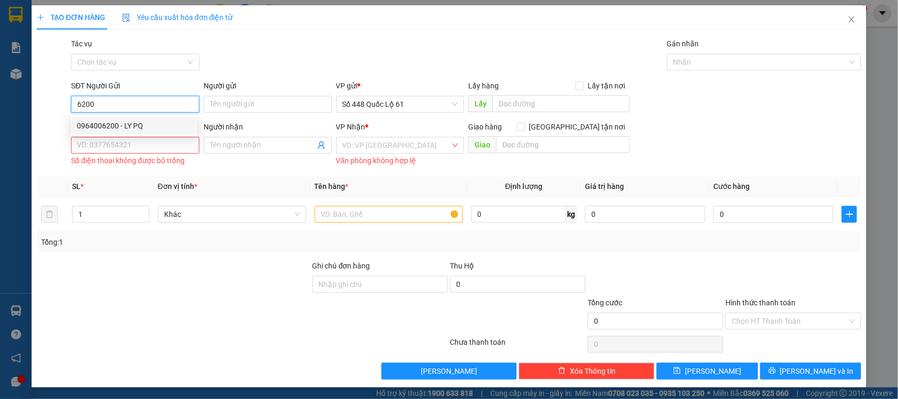
checkbox input "true"
type input "NHA TRANG"
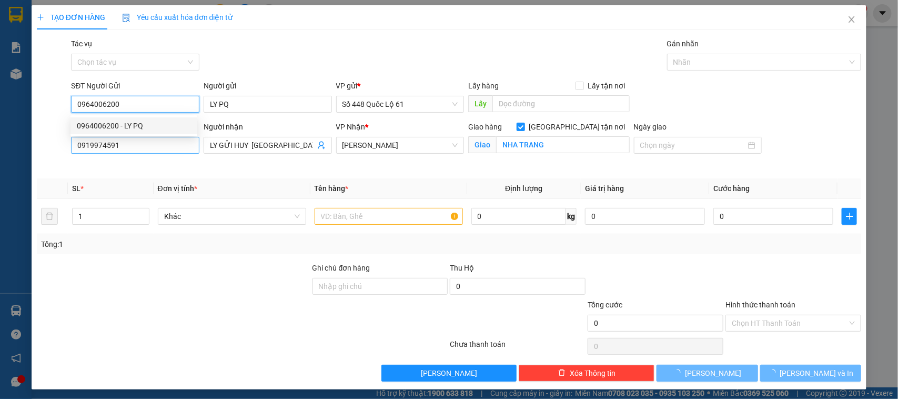
type input "1.000"
type input "0964006200"
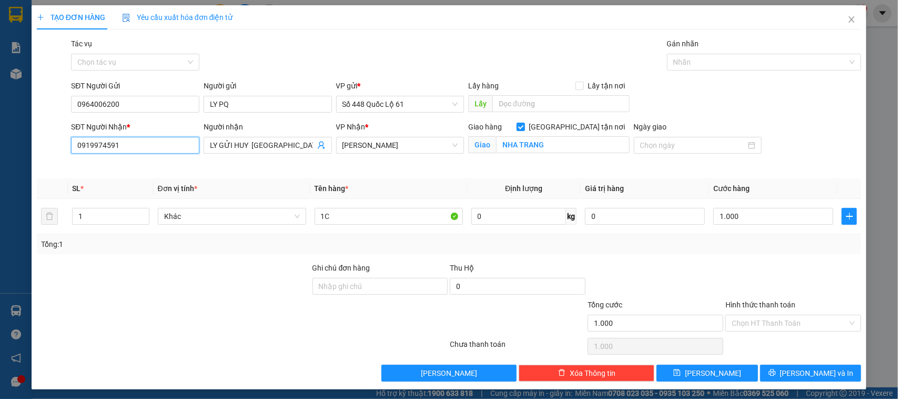
drag, startPoint x: 135, startPoint y: 148, endPoint x: 21, endPoint y: 141, distance: 114.4
click at [21, 141] on div "TẠO ĐƠN HÀNG Yêu cầu xuất hóa đơn điện tử Transit Pickup Surcharge Ids Transit …" at bounding box center [449, 199] width 898 height 399
click at [104, 161] on div "0914883210 - PHAN RANG (QUỲNH)" at bounding box center [144, 167] width 135 height 12
type input "0914883210"
type input "PHAN RANG (QUỲNH)"
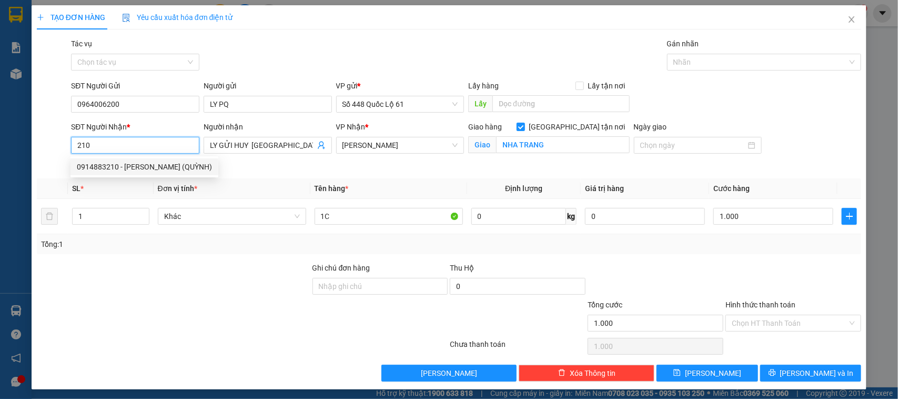
type input "PHAN RANG"
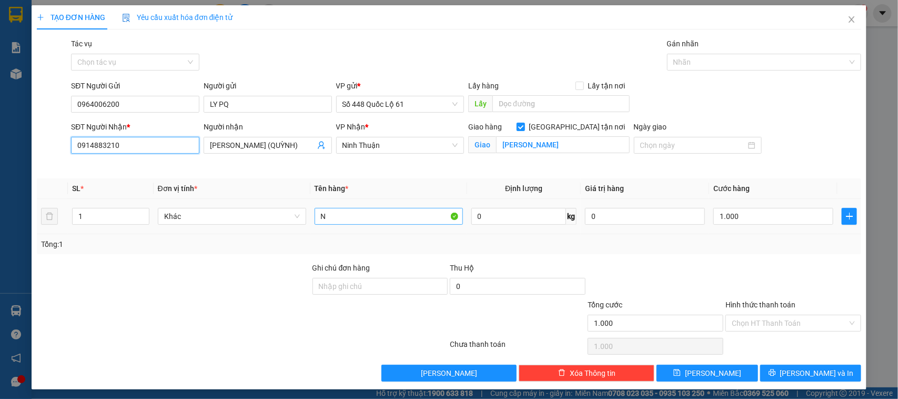
type input "0914883210"
drag, startPoint x: 332, startPoint y: 221, endPoint x: 318, endPoint y: 219, distance: 13.8
click at [318, 219] on input "N" at bounding box center [389, 216] width 148 height 17
type input "1C"
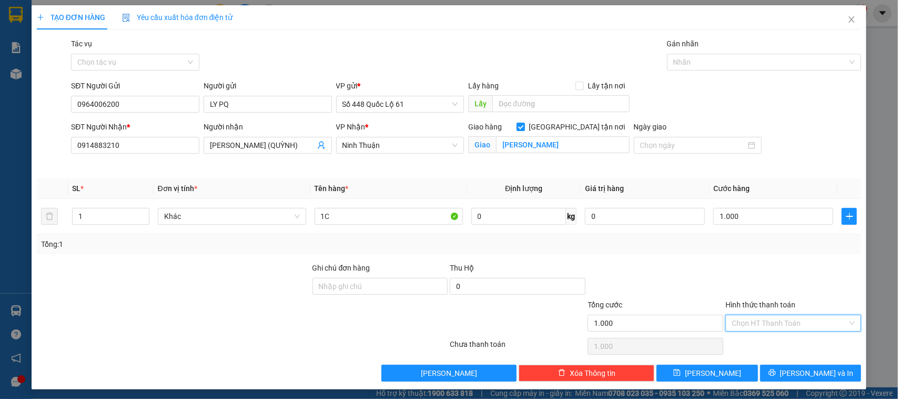
drag, startPoint x: 769, startPoint y: 319, endPoint x: 730, endPoint y: 341, distance: 45.0
click at [769, 319] on input "Hình thức thanh toán" at bounding box center [790, 323] width 116 height 16
click at [727, 341] on div "Tại văn phòng" at bounding box center [786, 345] width 122 height 12
type input "0"
click at [705, 371] on span "[PERSON_NAME]" at bounding box center [713, 373] width 56 height 12
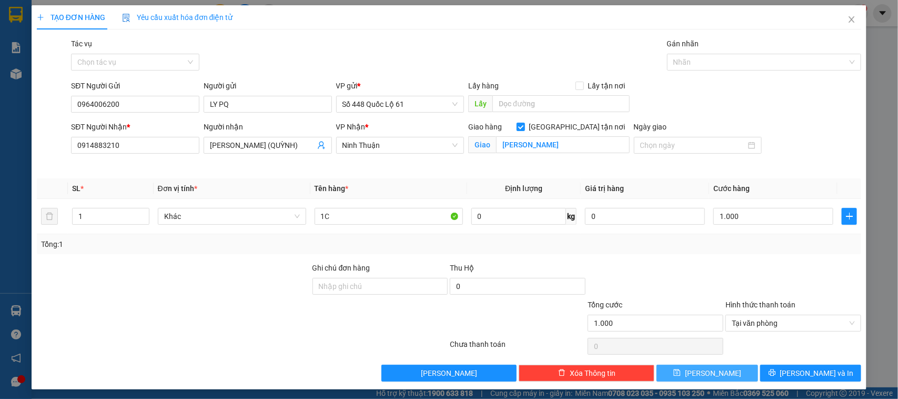
checkbox input "false"
type input "0"
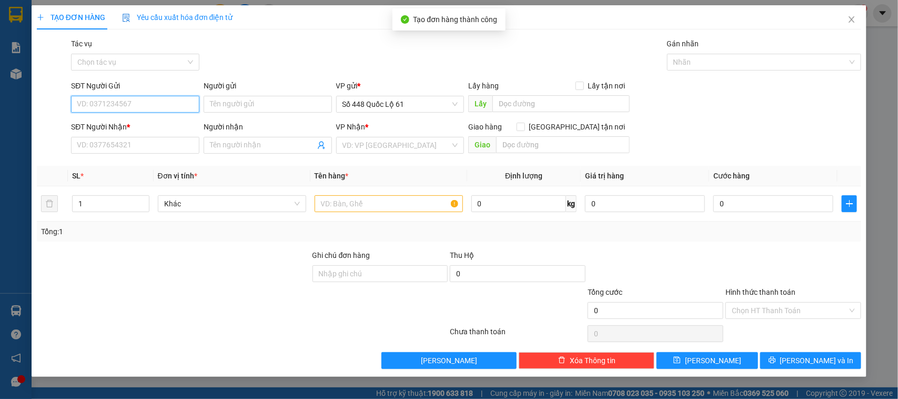
click at [135, 108] on input "SĐT Người Gửi" at bounding box center [135, 104] width 128 height 17
click at [83, 122] on div "0964006200 - LY PQ" at bounding box center [135, 126] width 116 height 12
type input "0964006200"
type input "LY PQ"
type input "0914883210"
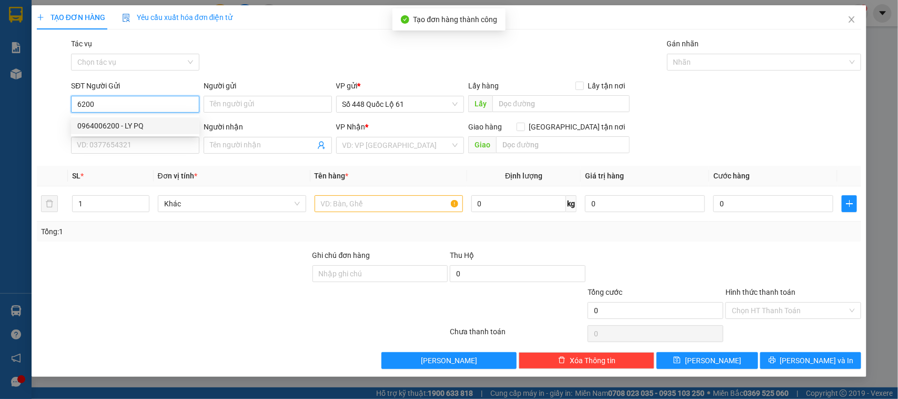
type input "PHAN RANG (QUỲNH)"
checkbox input "true"
type input "PHAN RANG"
type input "1.000"
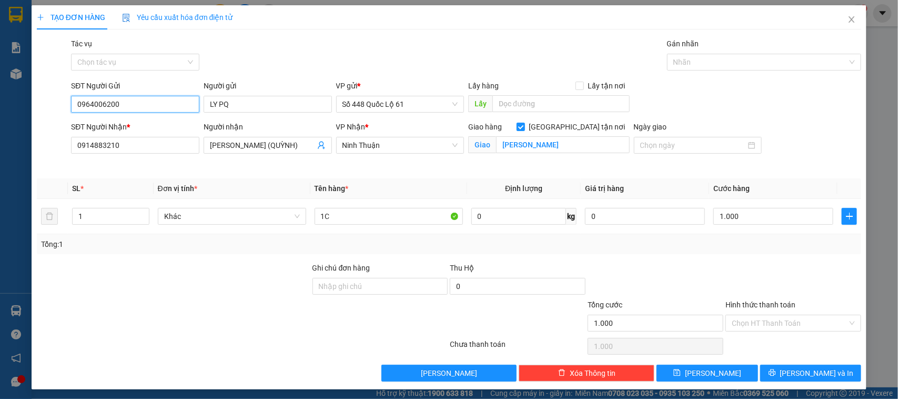
type input "0964006200"
click at [0, 156] on div "TẠO ĐƠN HÀNG Yêu cầu xuất hóa đơn điện tử Transit Pickup Surcharge Ids Transit …" at bounding box center [449, 199] width 898 height 399
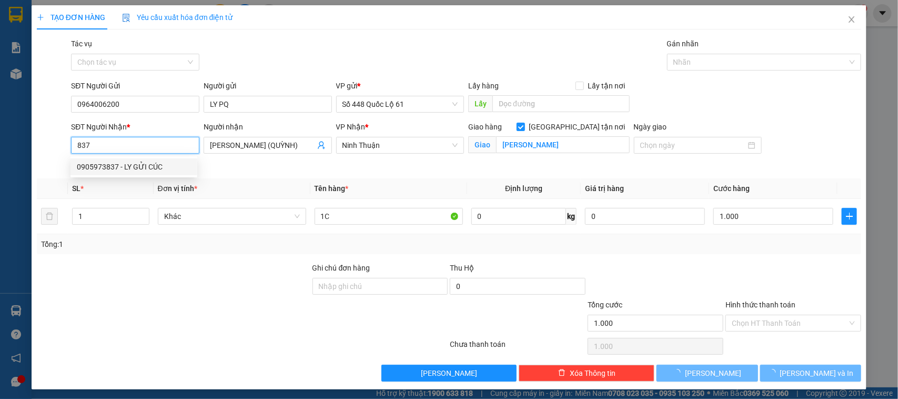
click at [132, 166] on div "0905973837 - LY GỬI CÚC" at bounding box center [134, 167] width 114 height 12
type input "0905973837"
type input "LY GỬI CÚC"
checkbox input "false"
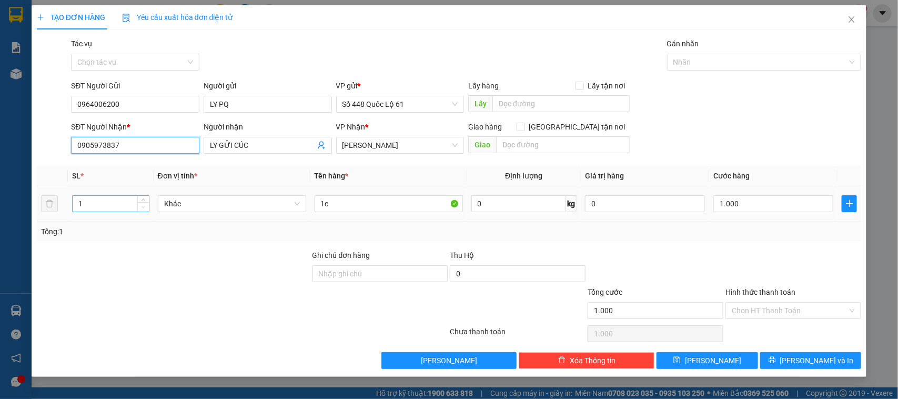
drag, startPoint x: 145, startPoint y: 204, endPoint x: 145, endPoint y: 198, distance: 5.8
click at [145, 205] on span "Decrease Value" at bounding box center [143, 208] width 12 height 6
type input "0905973837"
type input "2"
click at [141, 197] on span "Increase Value" at bounding box center [143, 200] width 12 height 9
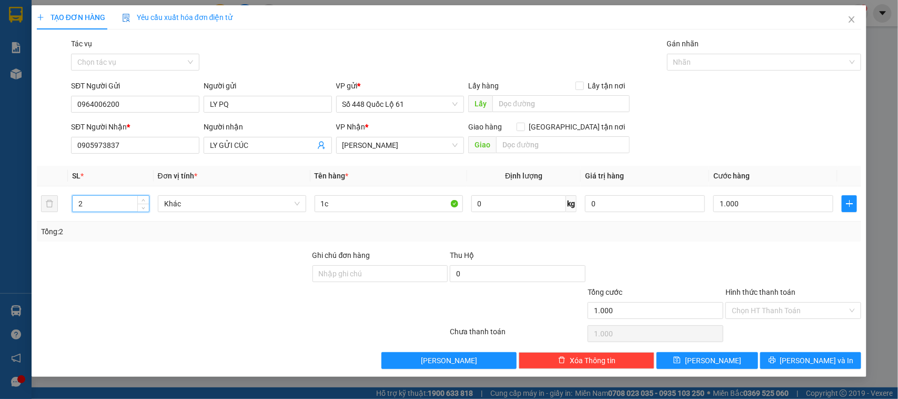
click at [756, 309] on input "Hình thức thanh toán" at bounding box center [790, 310] width 116 height 16
type input "0"
click at [751, 325] on div "Tại văn phòng" at bounding box center [794, 332] width 136 height 17
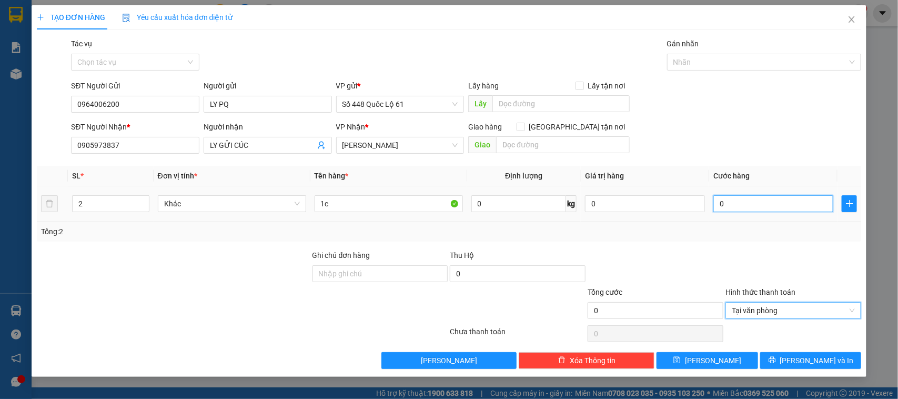
click at [751, 207] on input "0" at bounding box center [773, 203] width 120 height 17
type input "1"
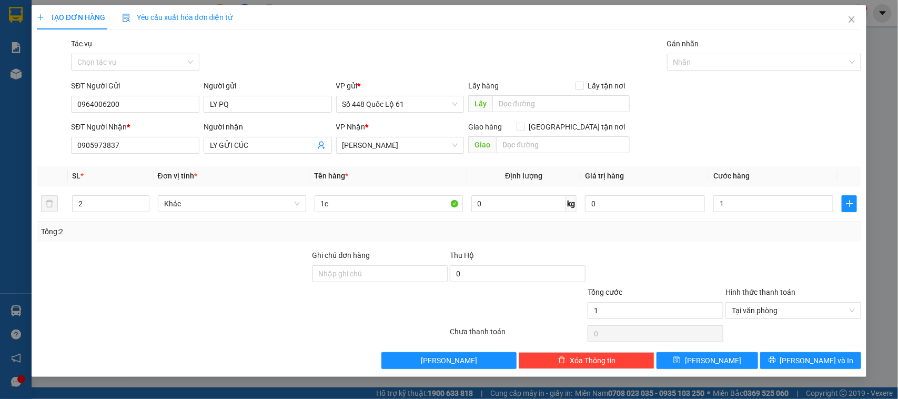
type input "1.000"
drag, startPoint x: 768, startPoint y: 238, endPoint x: 697, endPoint y: 395, distance: 172.1
click at [766, 241] on div "Tổng: 2" at bounding box center [449, 231] width 825 height 20
click at [706, 361] on span "[PERSON_NAME]" at bounding box center [713, 361] width 56 height 12
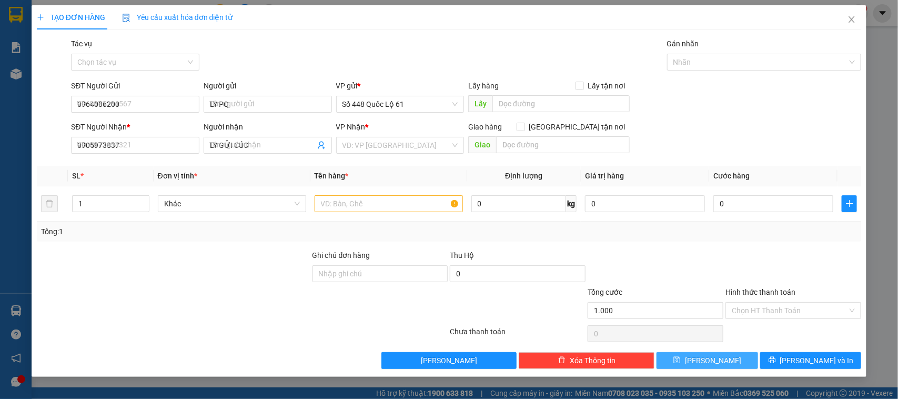
type input "0"
